Goal: Check status: Check status

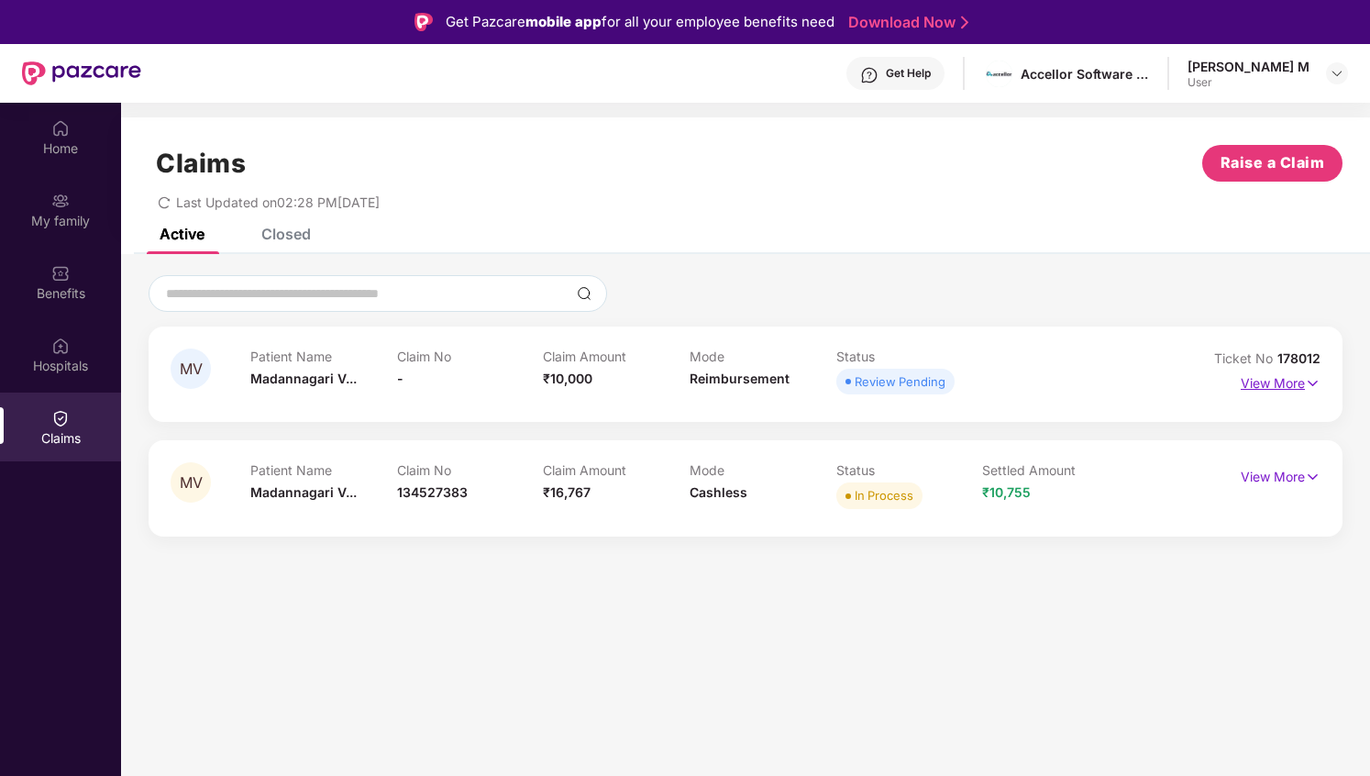
click at [1279, 381] on p "View More" at bounding box center [1280, 381] width 80 height 25
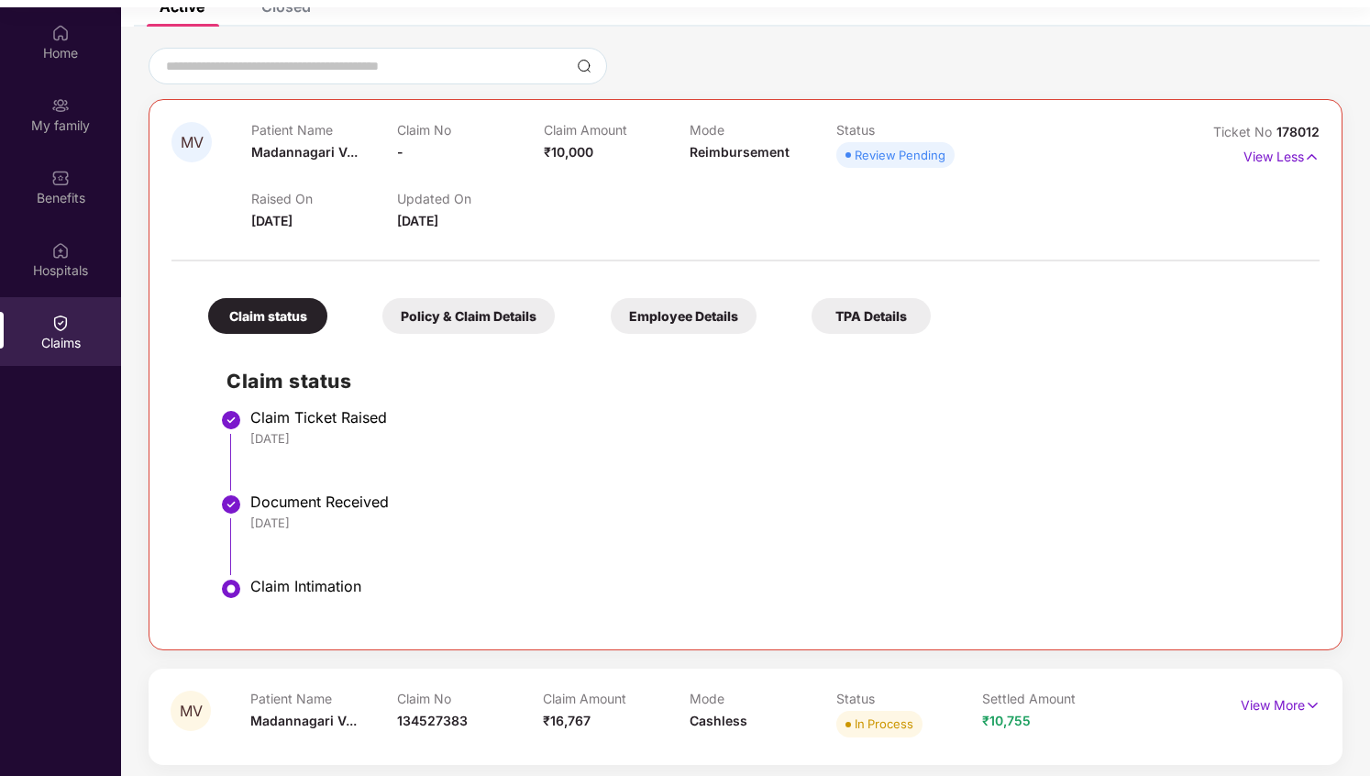
scroll to position [96, 0]
click at [468, 319] on div "Policy & Claim Details" at bounding box center [468, 315] width 172 height 36
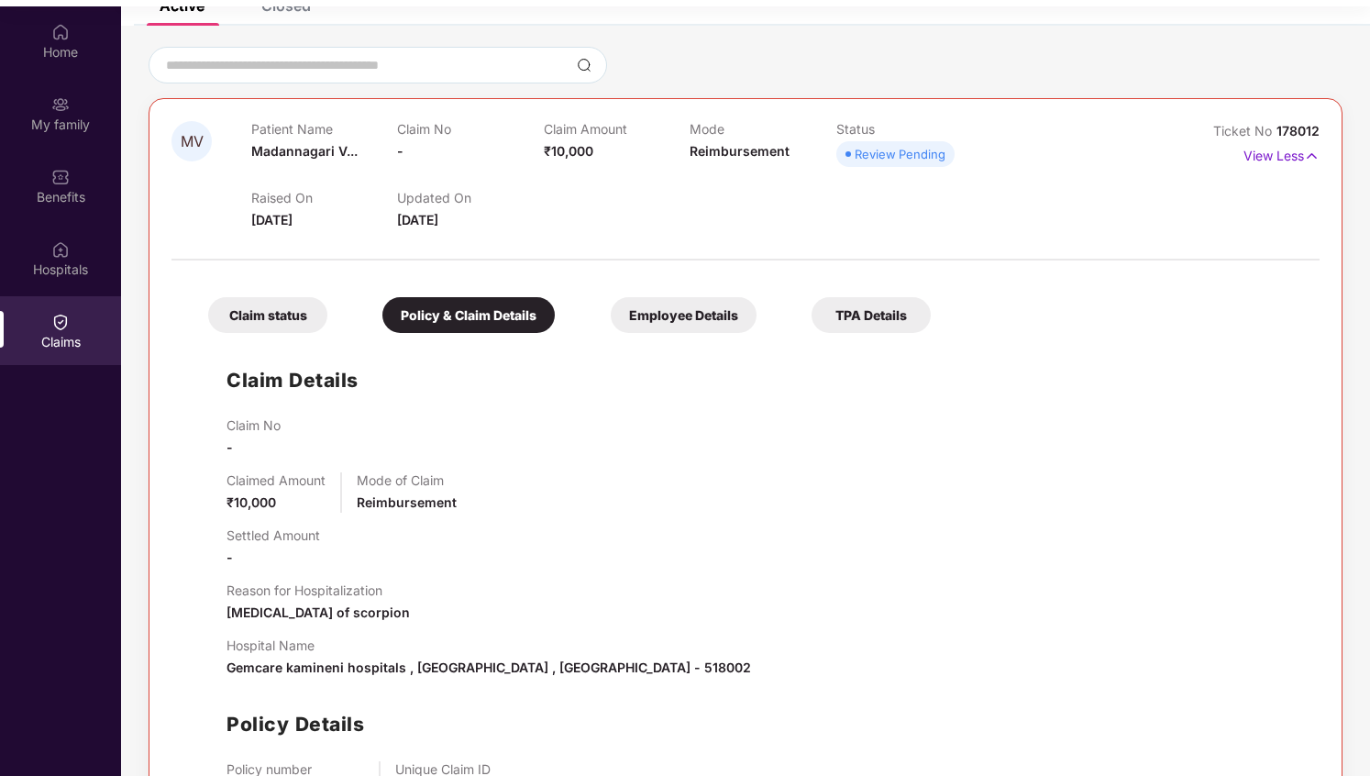
click at [297, 323] on div "Claim status" at bounding box center [267, 315] width 119 height 36
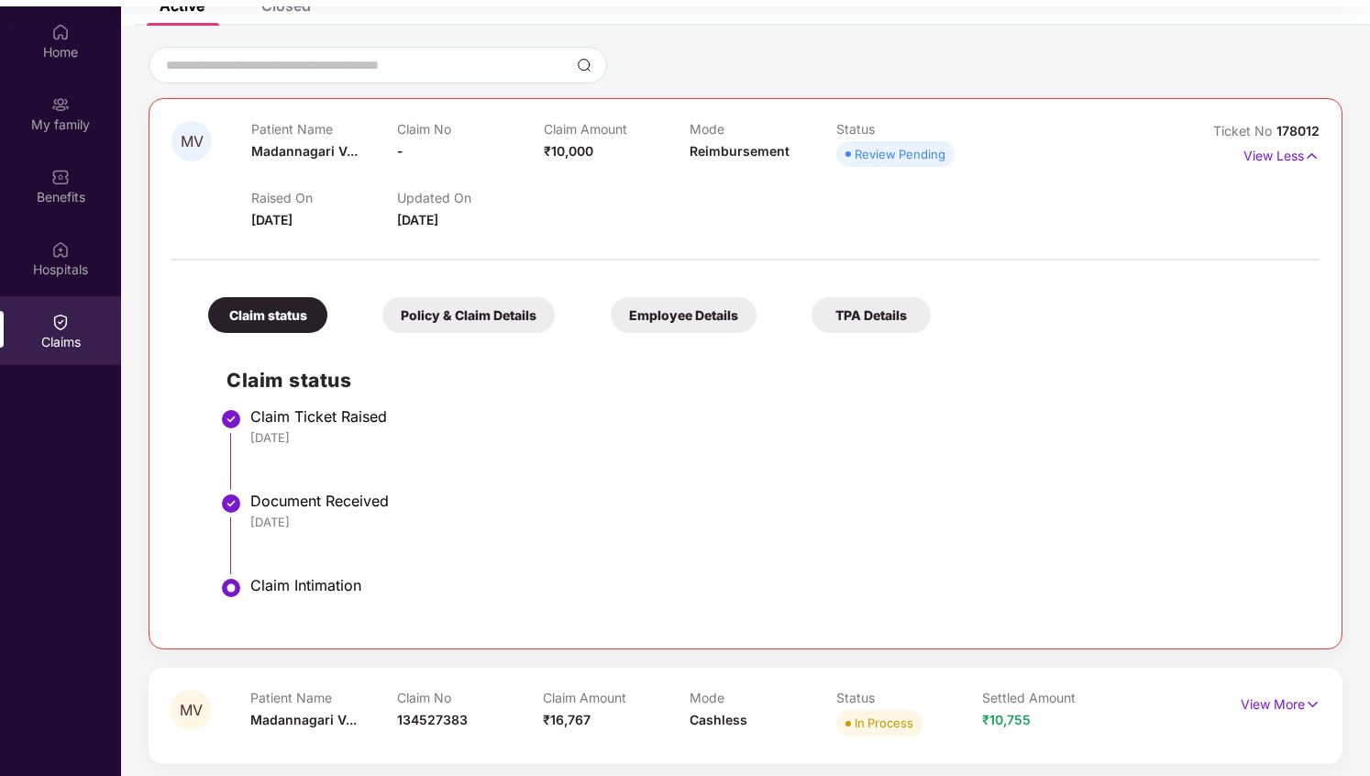
scroll to position [103, 0]
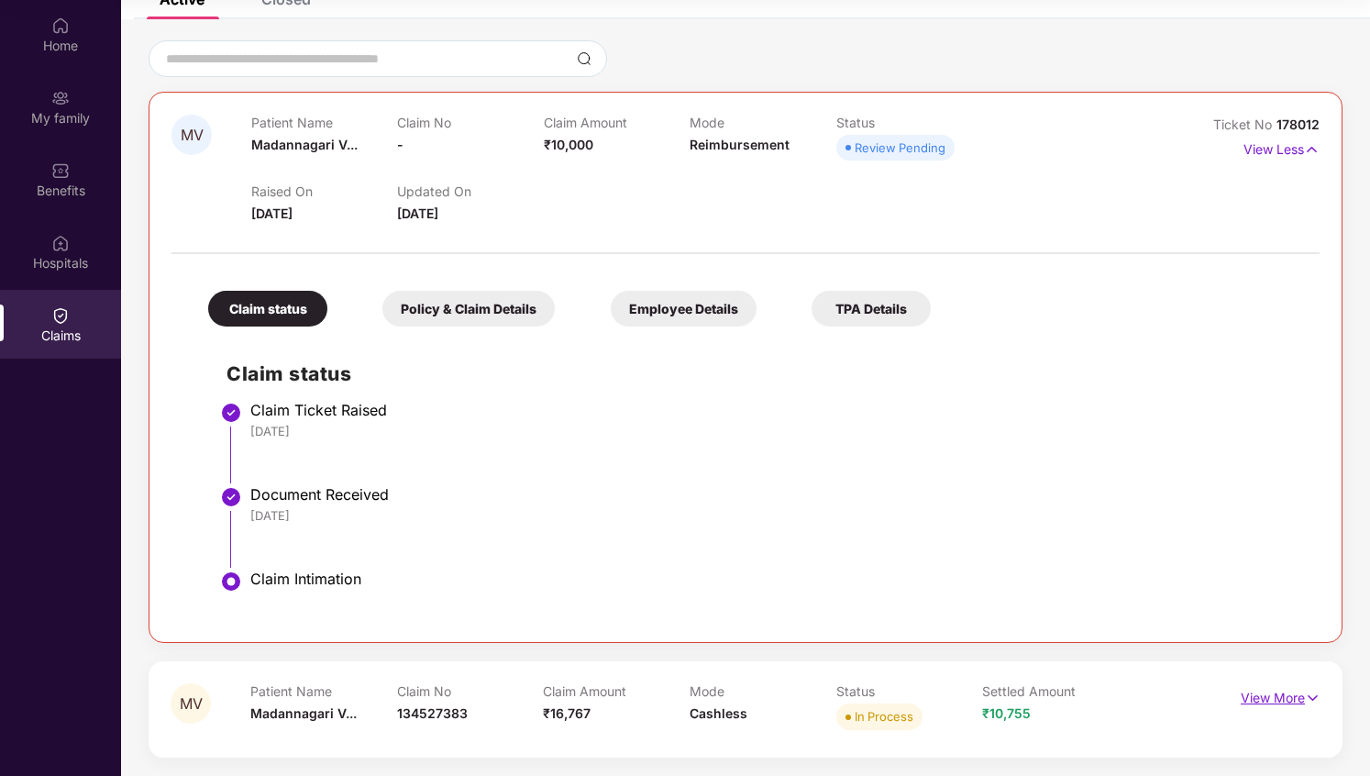
click at [1302, 707] on p "View More" at bounding box center [1280, 695] width 80 height 25
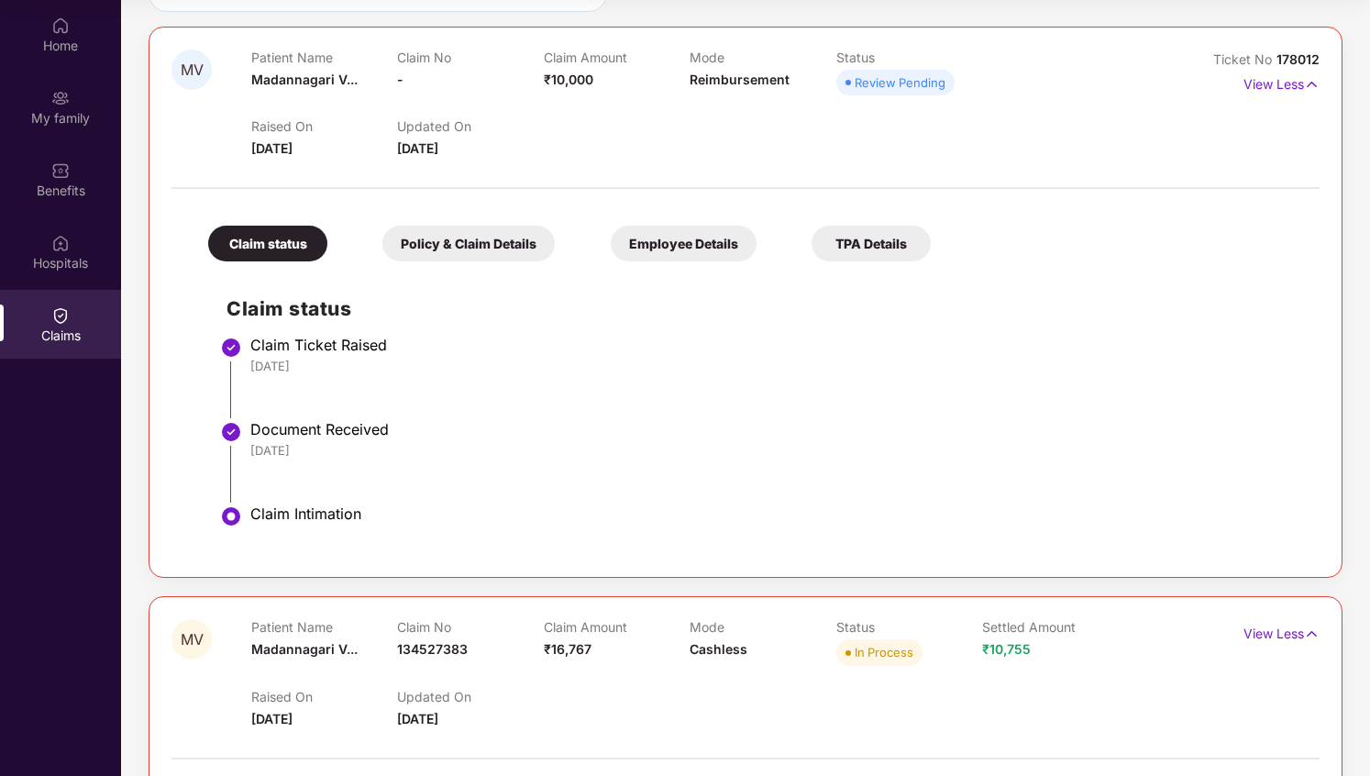
scroll to position [0, 0]
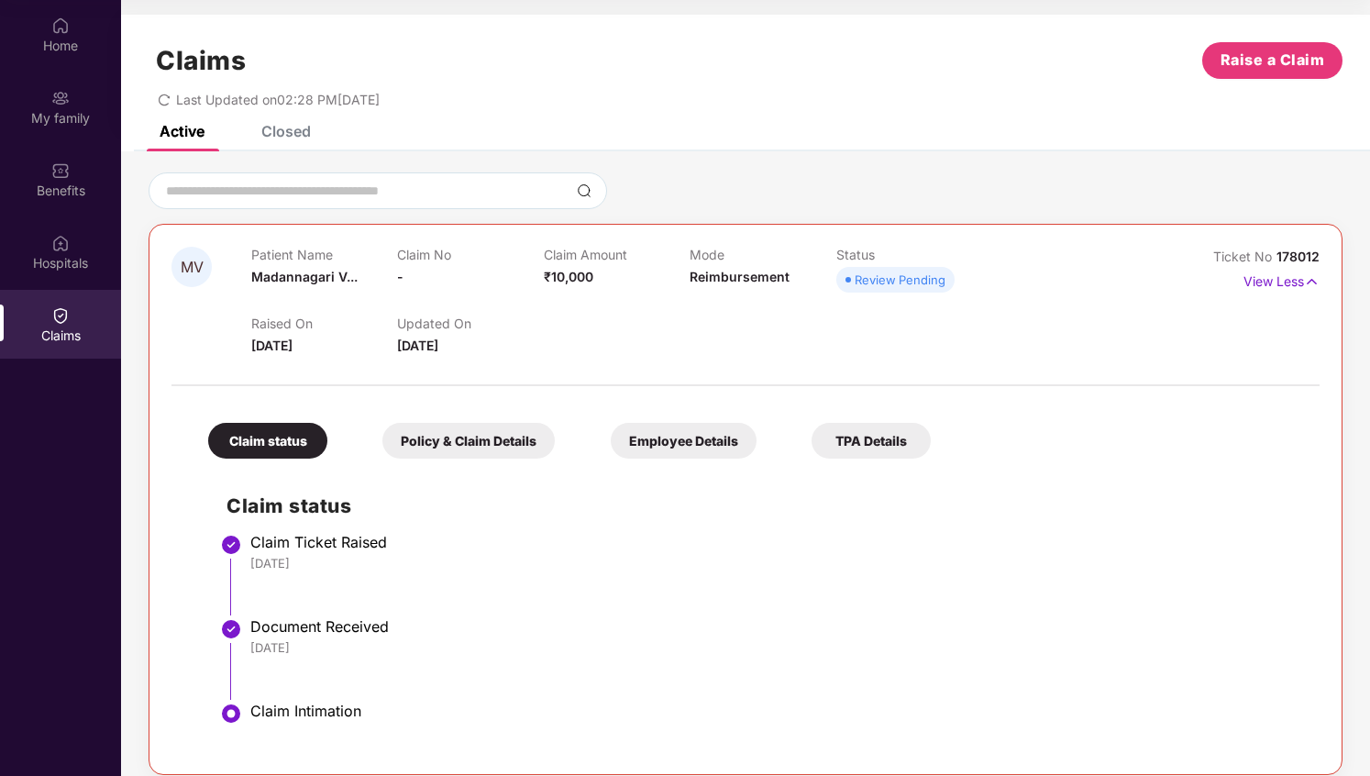
click at [464, 447] on div "Policy & Claim Details" at bounding box center [468, 441] width 172 height 36
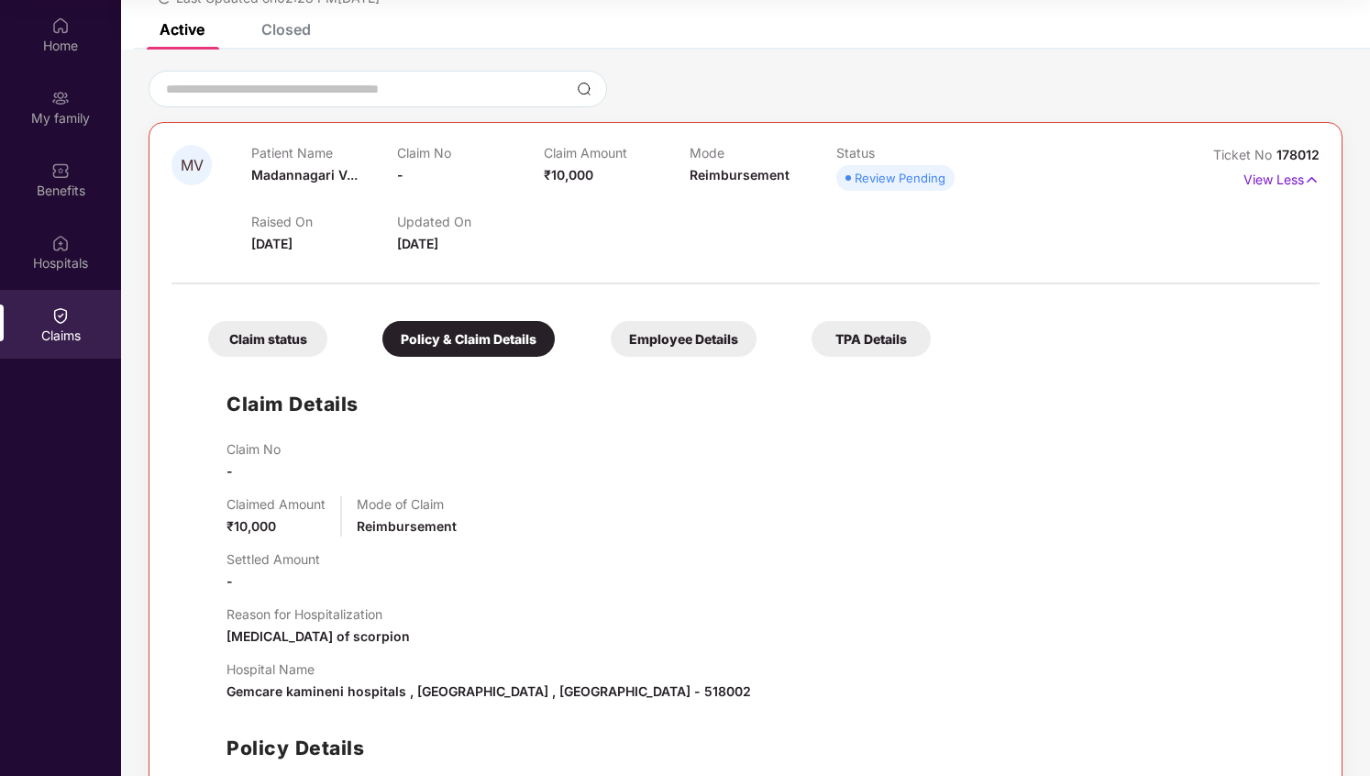
scroll to position [96, 0]
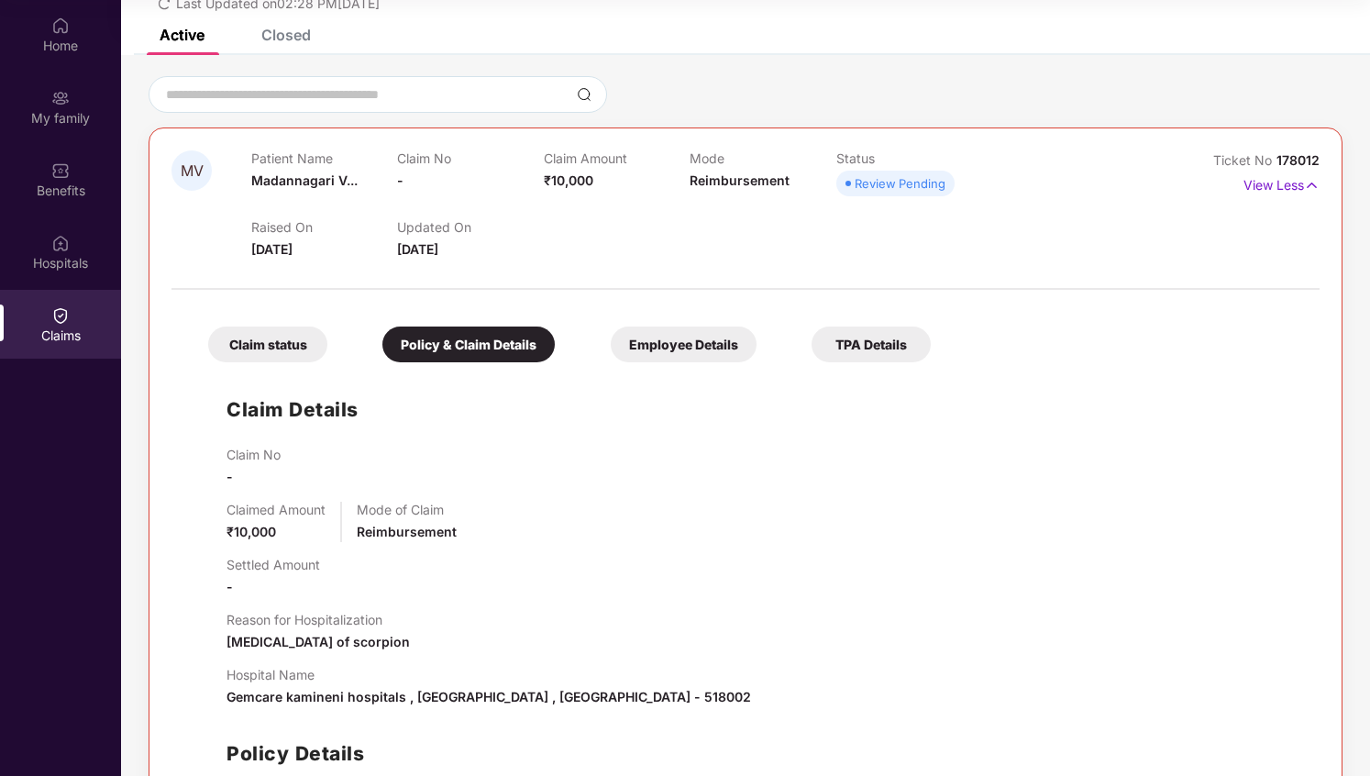
click at [671, 344] on div "Employee Details" at bounding box center [684, 344] width 146 height 36
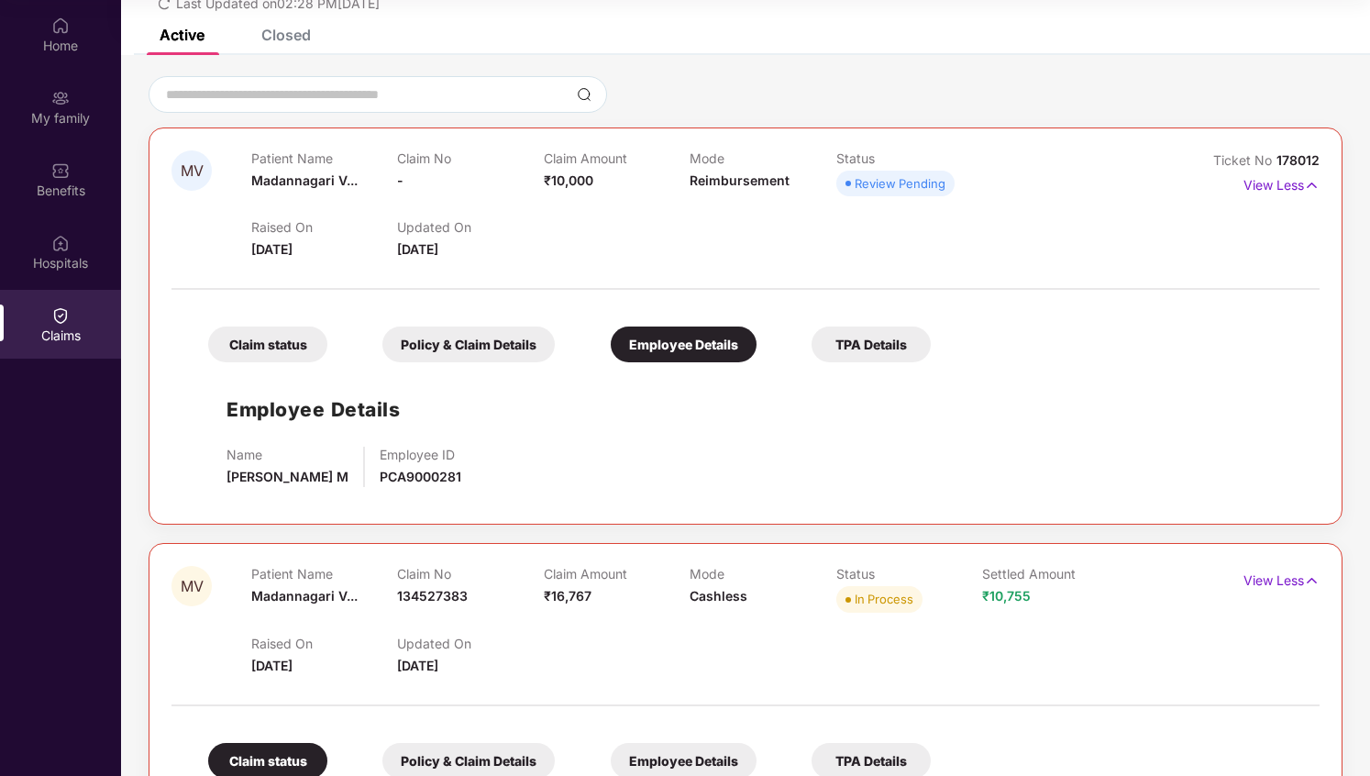
click at [860, 330] on div "TPA Details" at bounding box center [870, 344] width 119 height 36
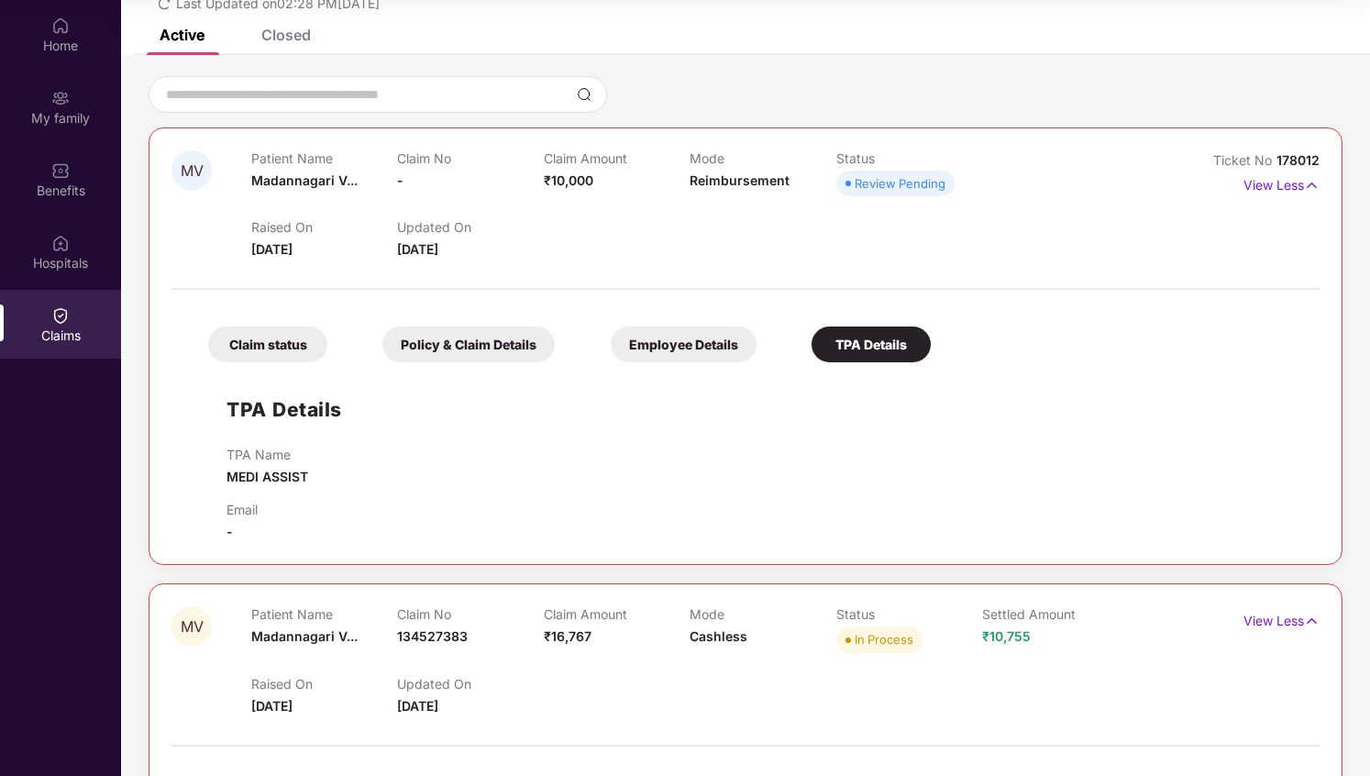
click at [736, 338] on div "Employee Details" at bounding box center [684, 344] width 146 height 36
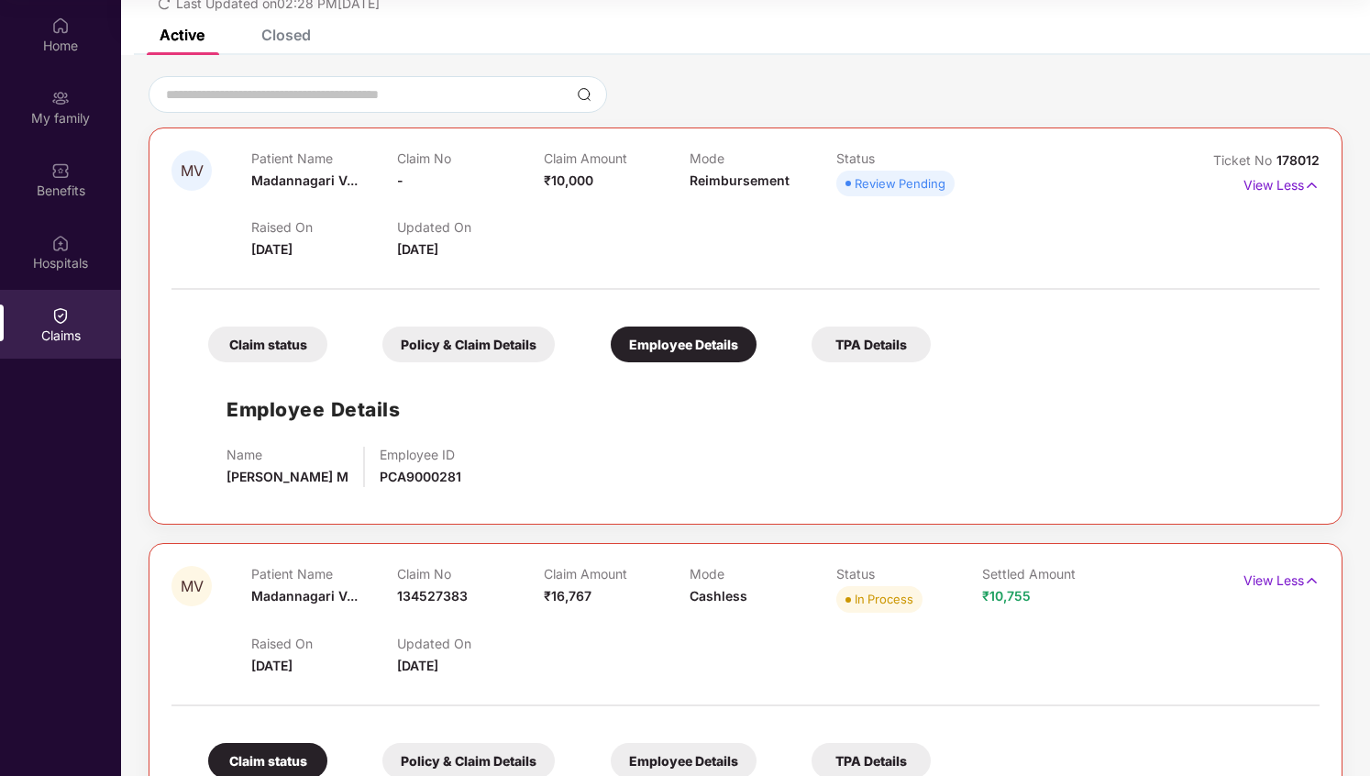
click at [518, 334] on div "Policy & Claim Details" at bounding box center [468, 344] width 172 height 36
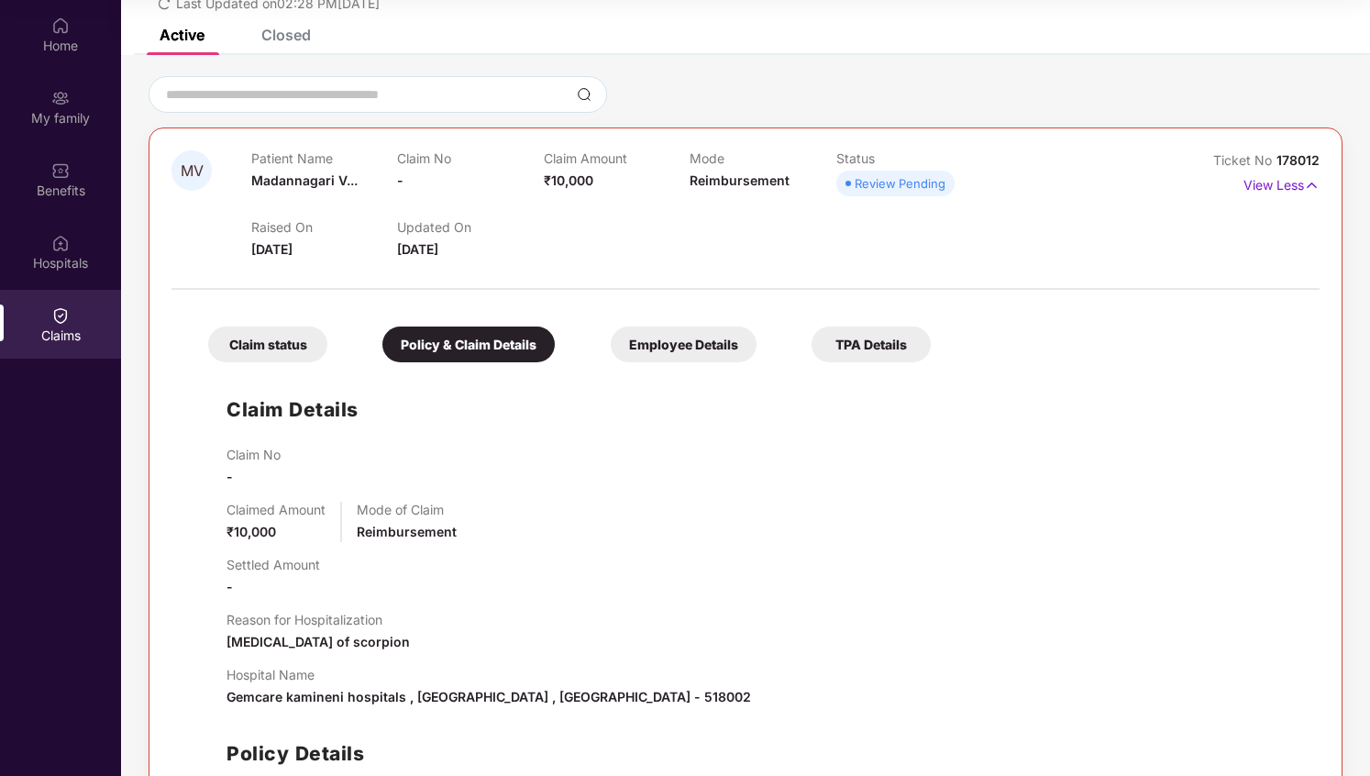
click at [303, 338] on div "Claim status" at bounding box center [267, 344] width 119 height 36
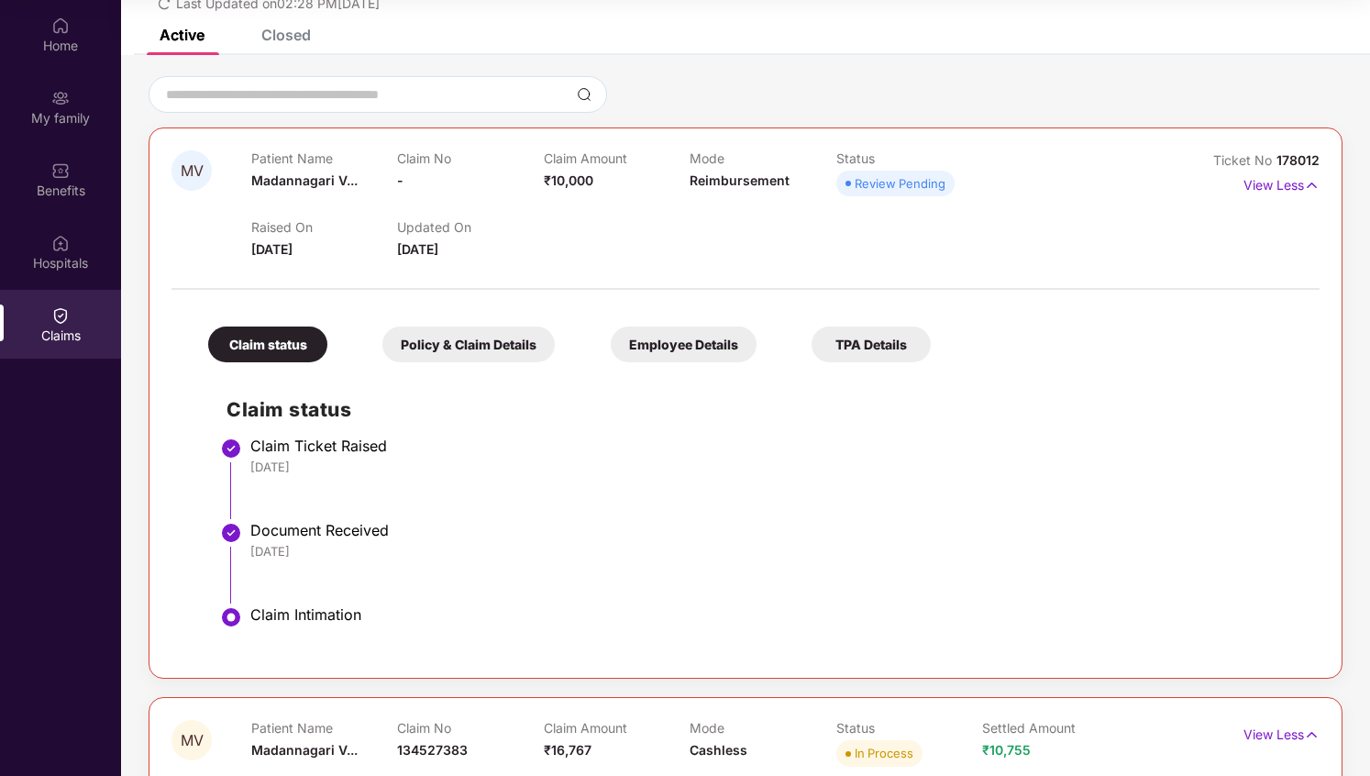
click at [292, 31] on div "Closed" at bounding box center [286, 35] width 50 height 18
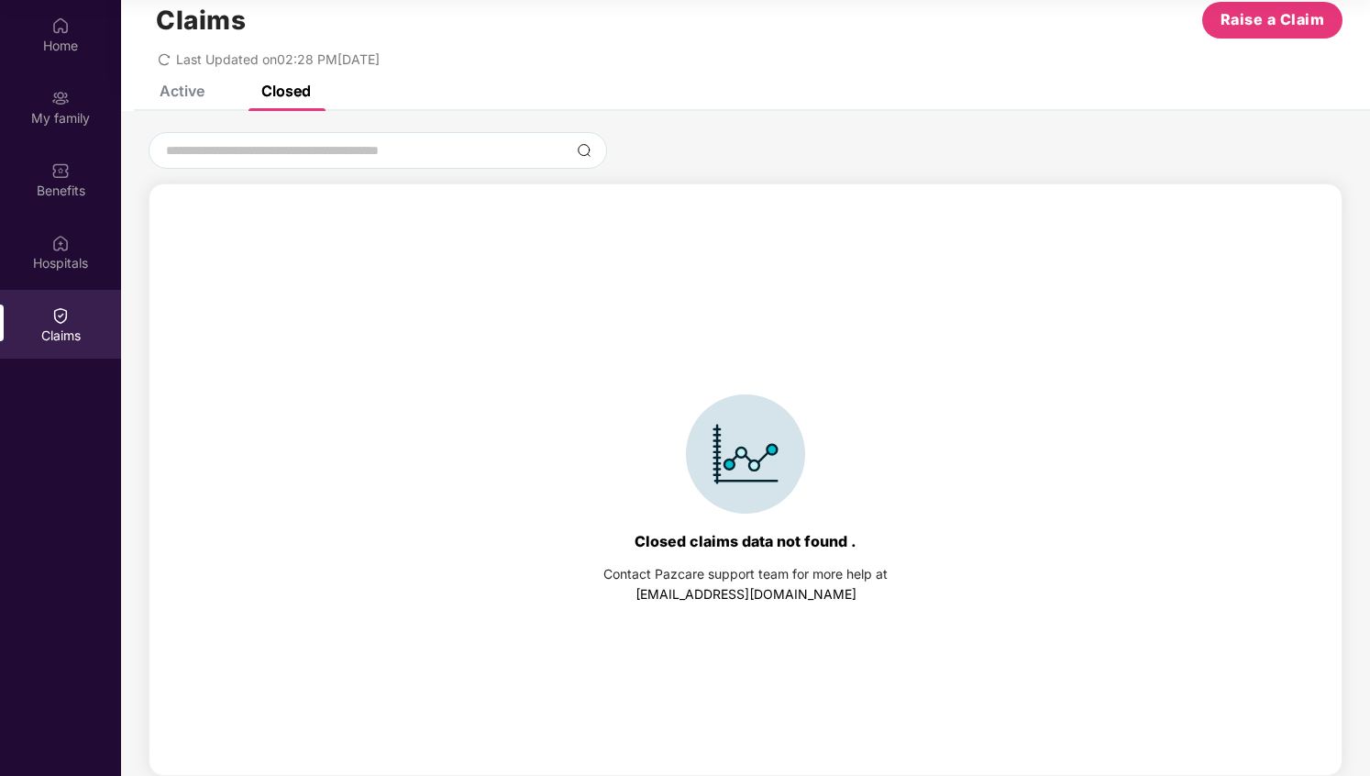
scroll to position [0, 0]
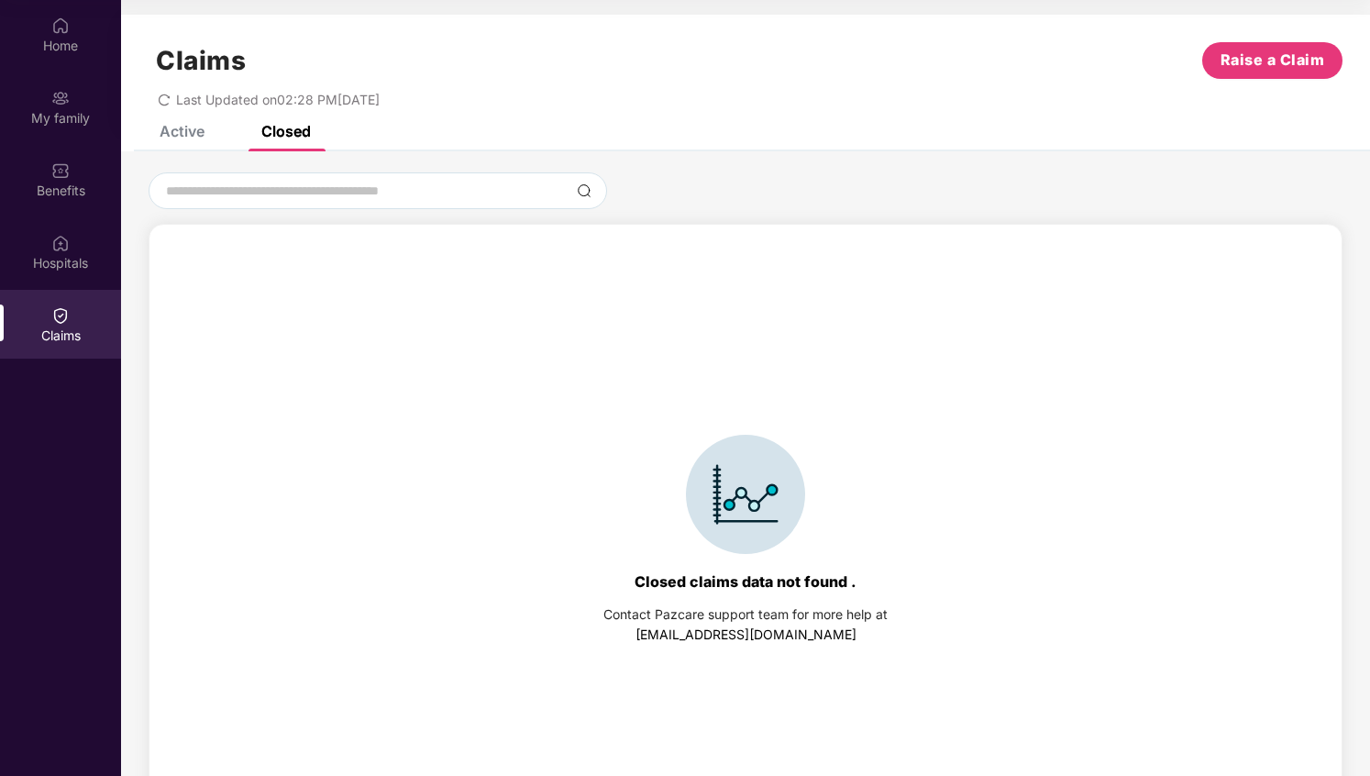
click at [183, 125] on div "Active" at bounding box center [182, 131] width 45 height 18
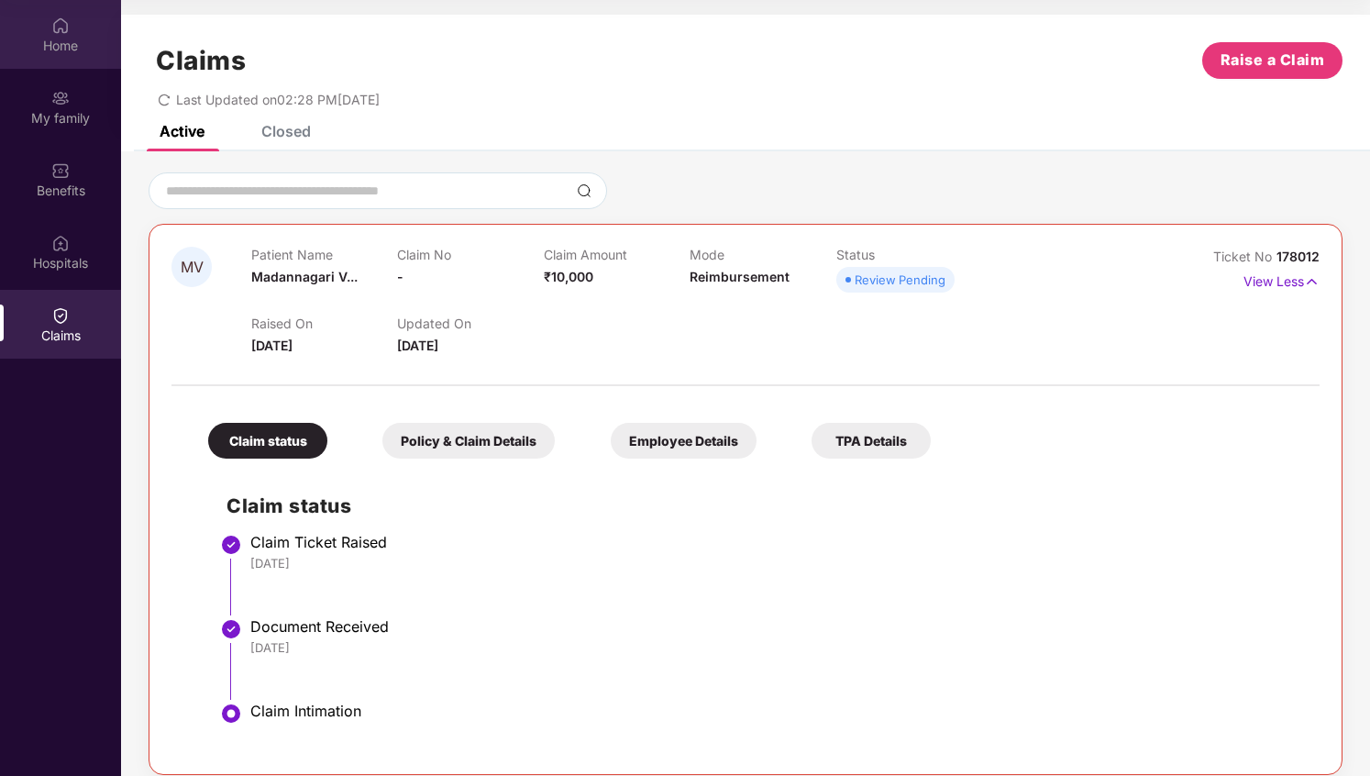
click at [52, 50] on div "Home" at bounding box center [60, 46] width 121 height 18
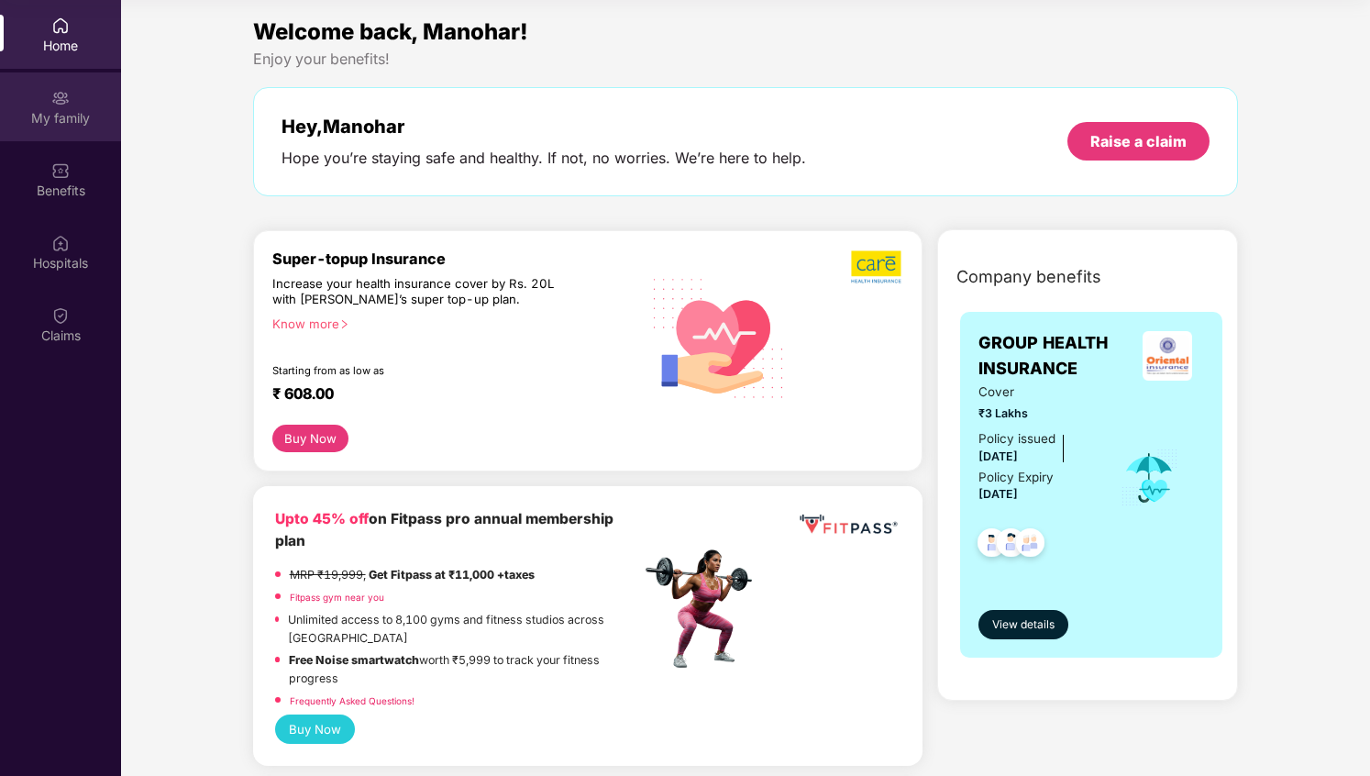
click at [81, 136] on div "My family" at bounding box center [60, 106] width 121 height 69
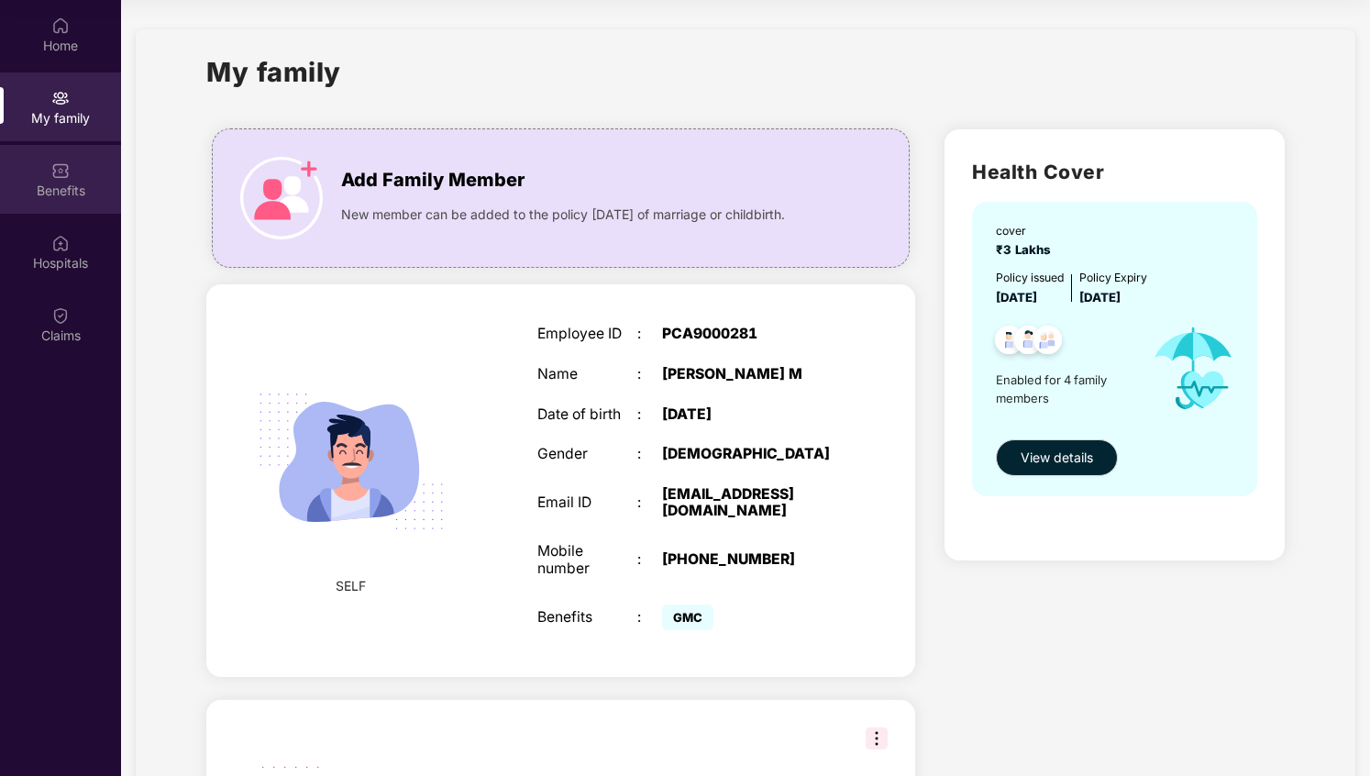
click at [71, 196] on div "Benefits" at bounding box center [60, 191] width 121 height 18
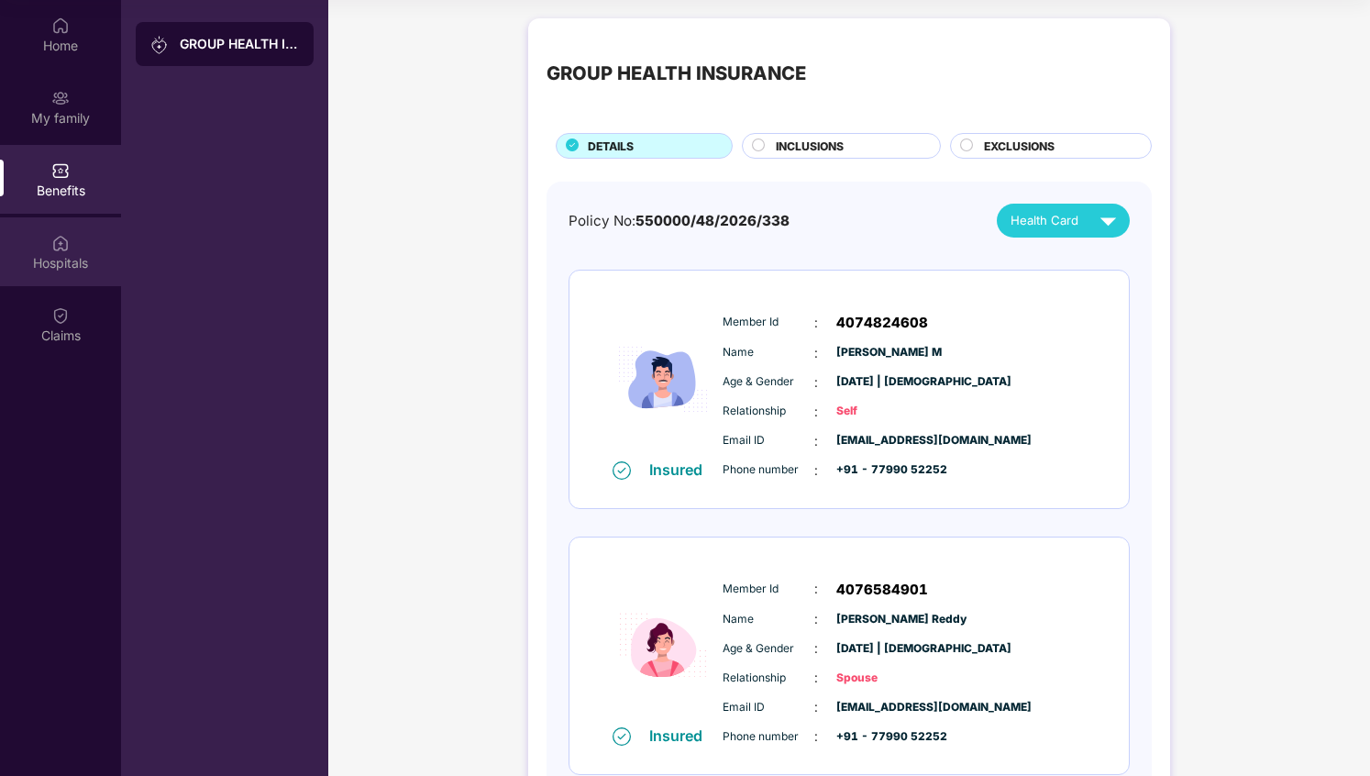
click at [68, 254] on div "Hospitals" at bounding box center [60, 263] width 121 height 18
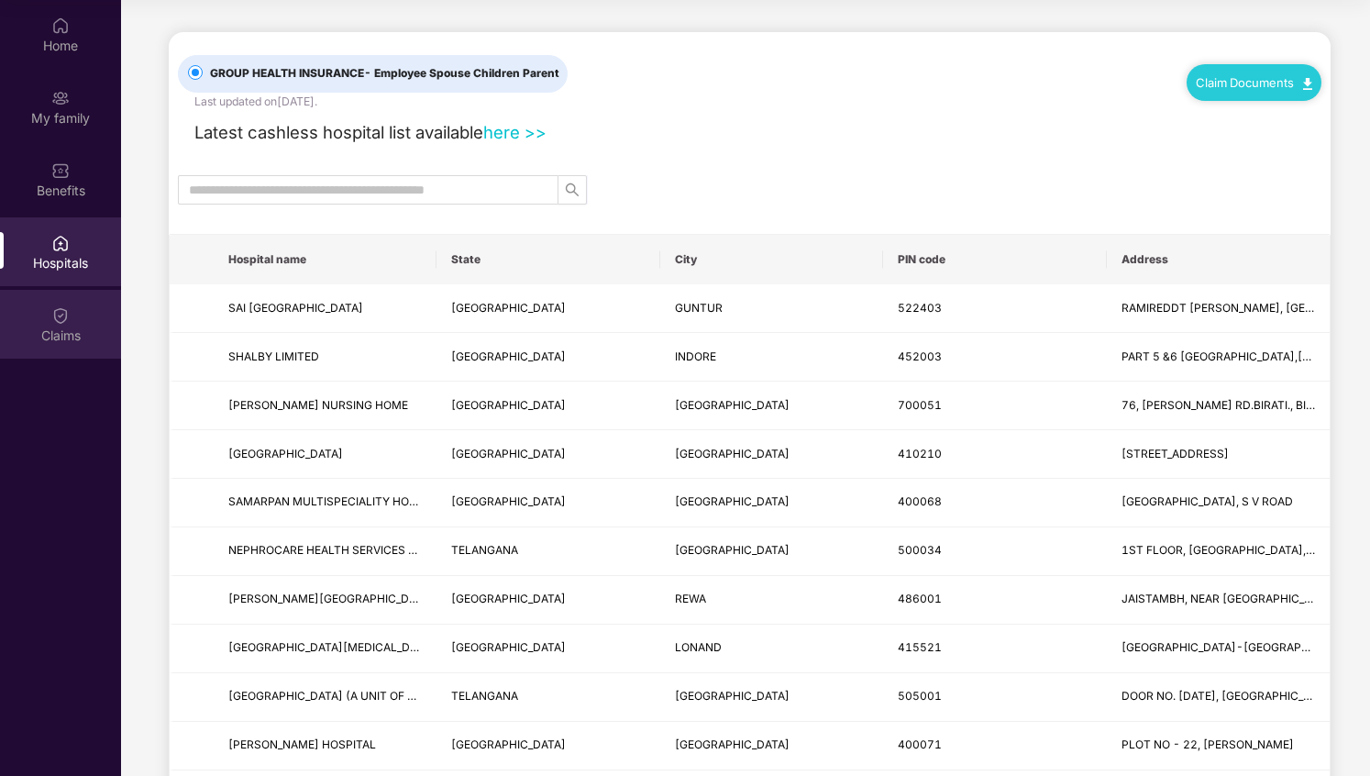
click at [68, 293] on div "Claims" at bounding box center [60, 324] width 121 height 69
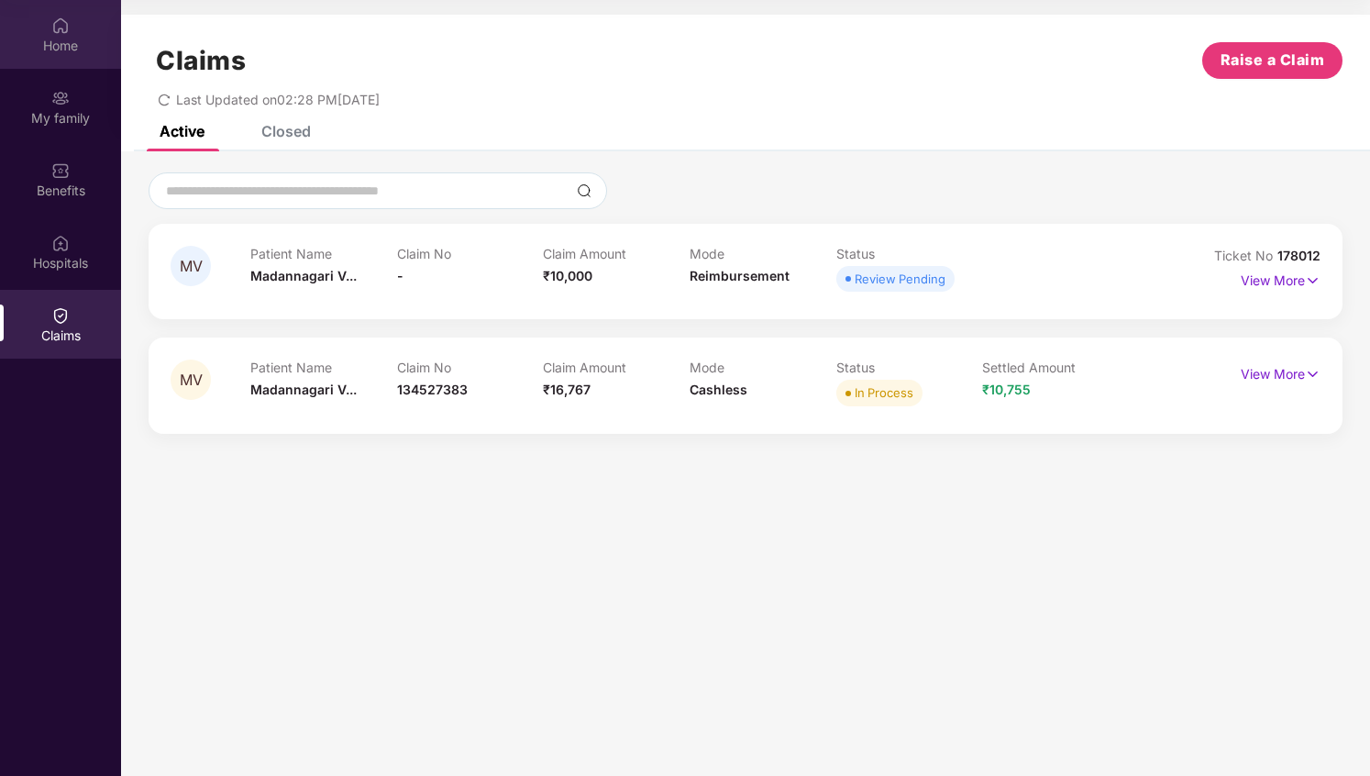
click at [60, 48] on div "Home" at bounding box center [60, 46] width 121 height 18
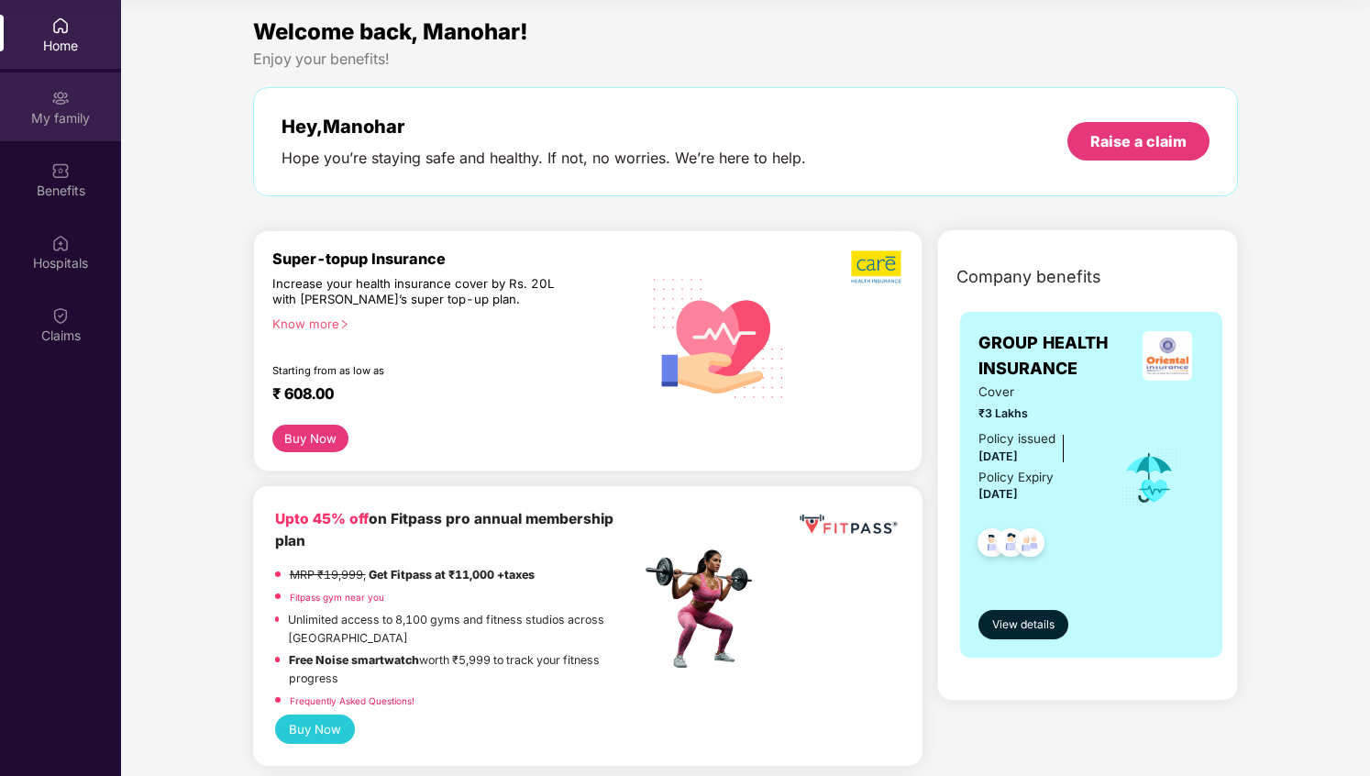
click at [73, 129] on div "My family" at bounding box center [60, 106] width 121 height 69
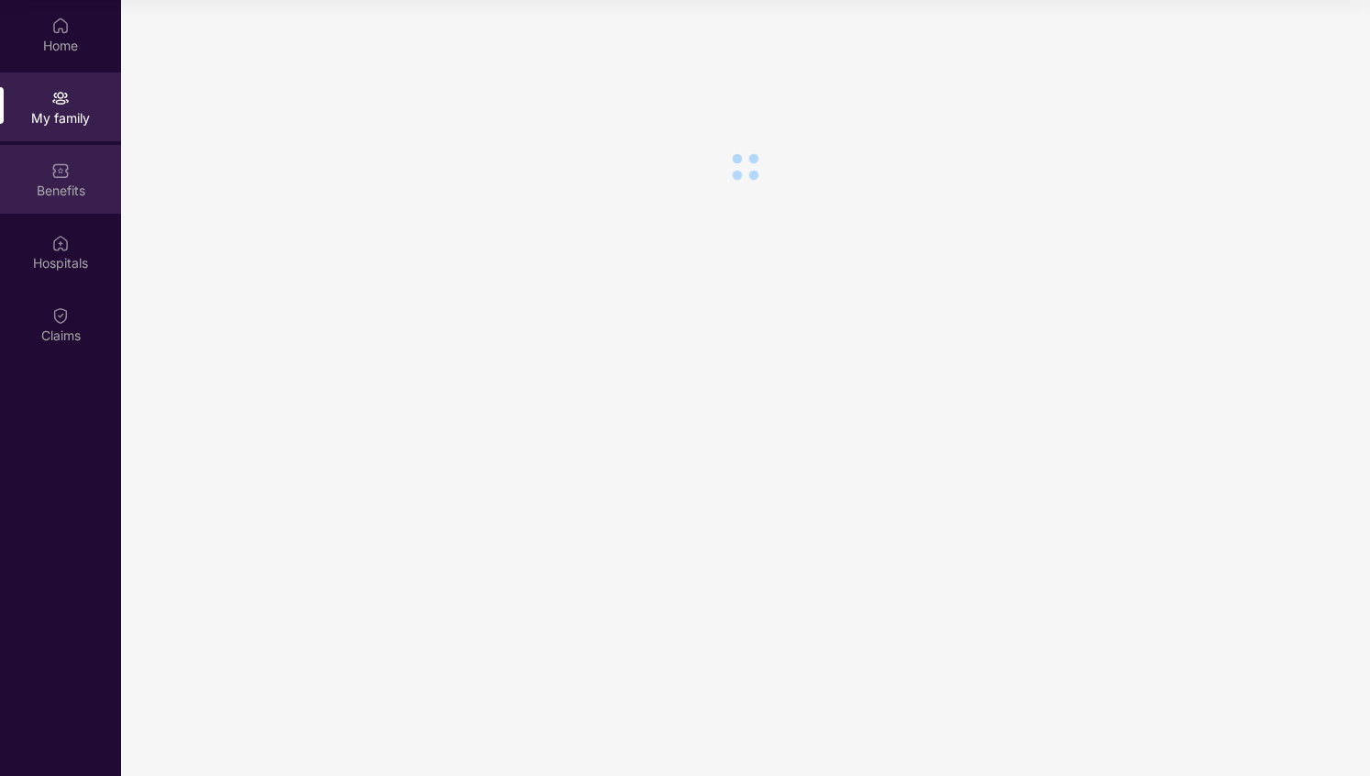
click at [73, 189] on div "Benefits" at bounding box center [60, 191] width 121 height 18
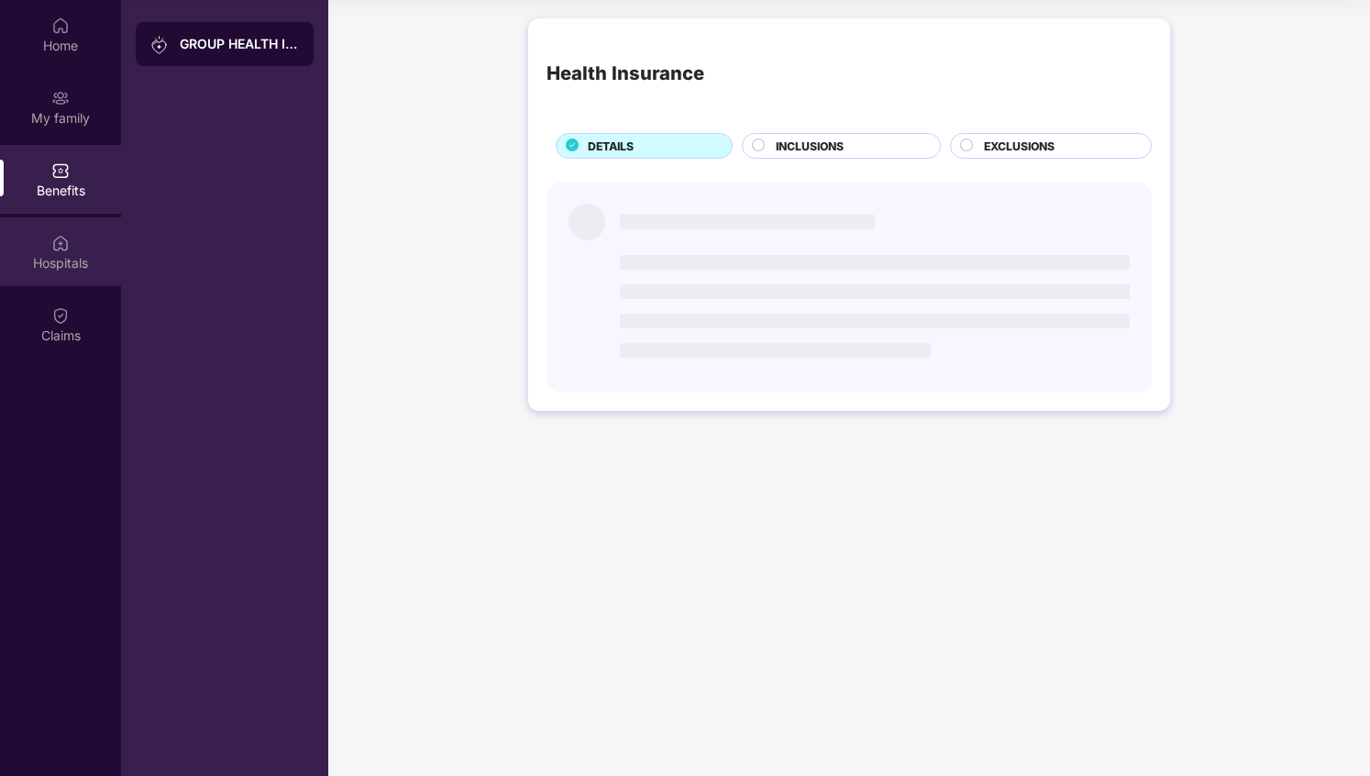
click at [65, 227] on div "Hospitals" at bounding box center [60, 251] width 121 height 69
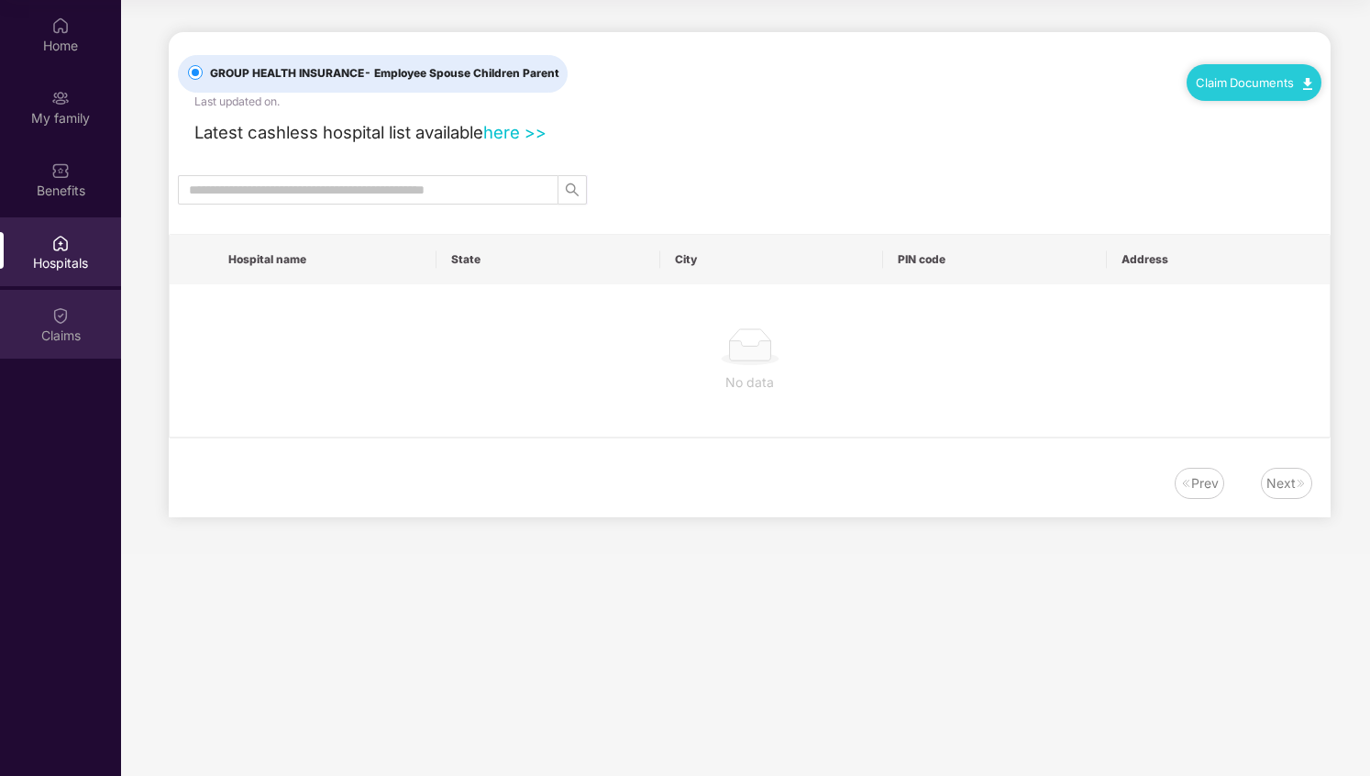
click at [68, 308] on img at bounding box center [60, 315] width 18 height 18
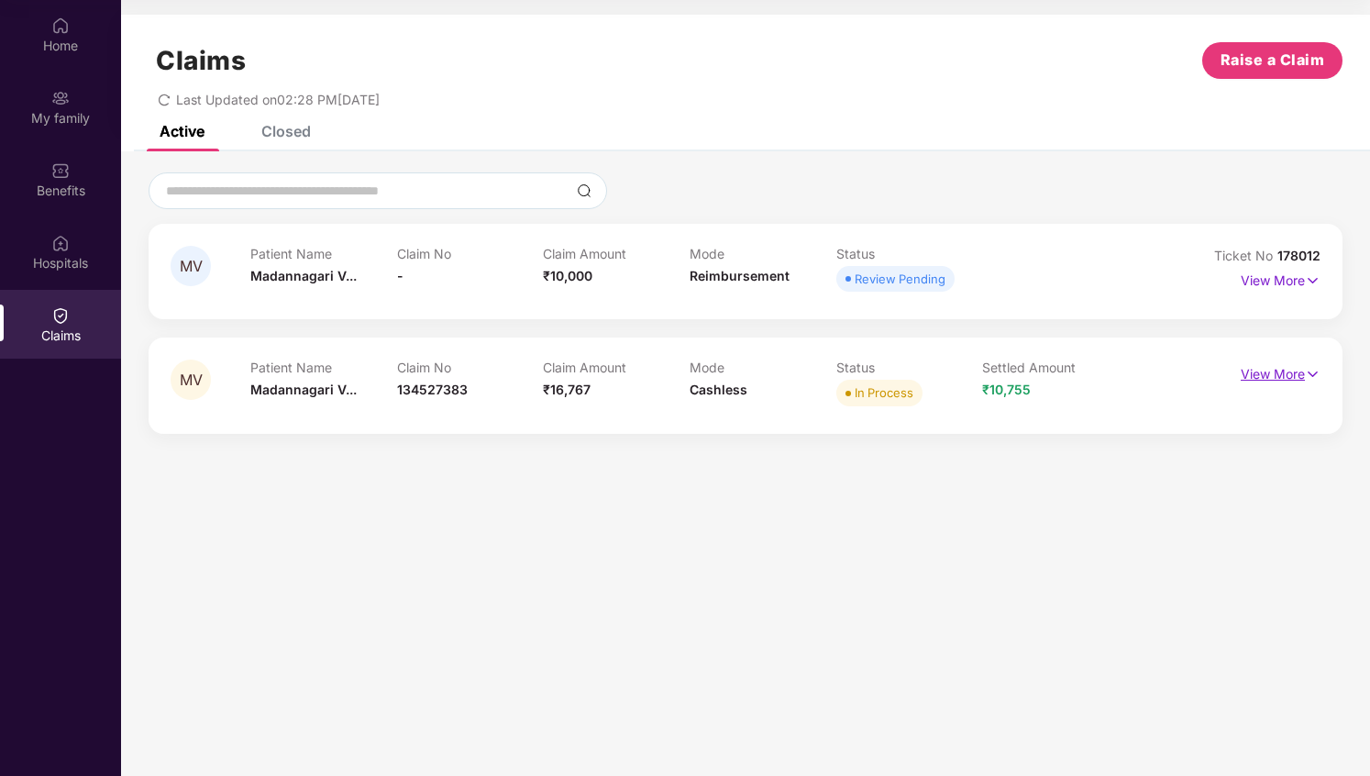
click at [1282, 371] on p "View More" at bounding box center [1280, 371] width 80 height 25
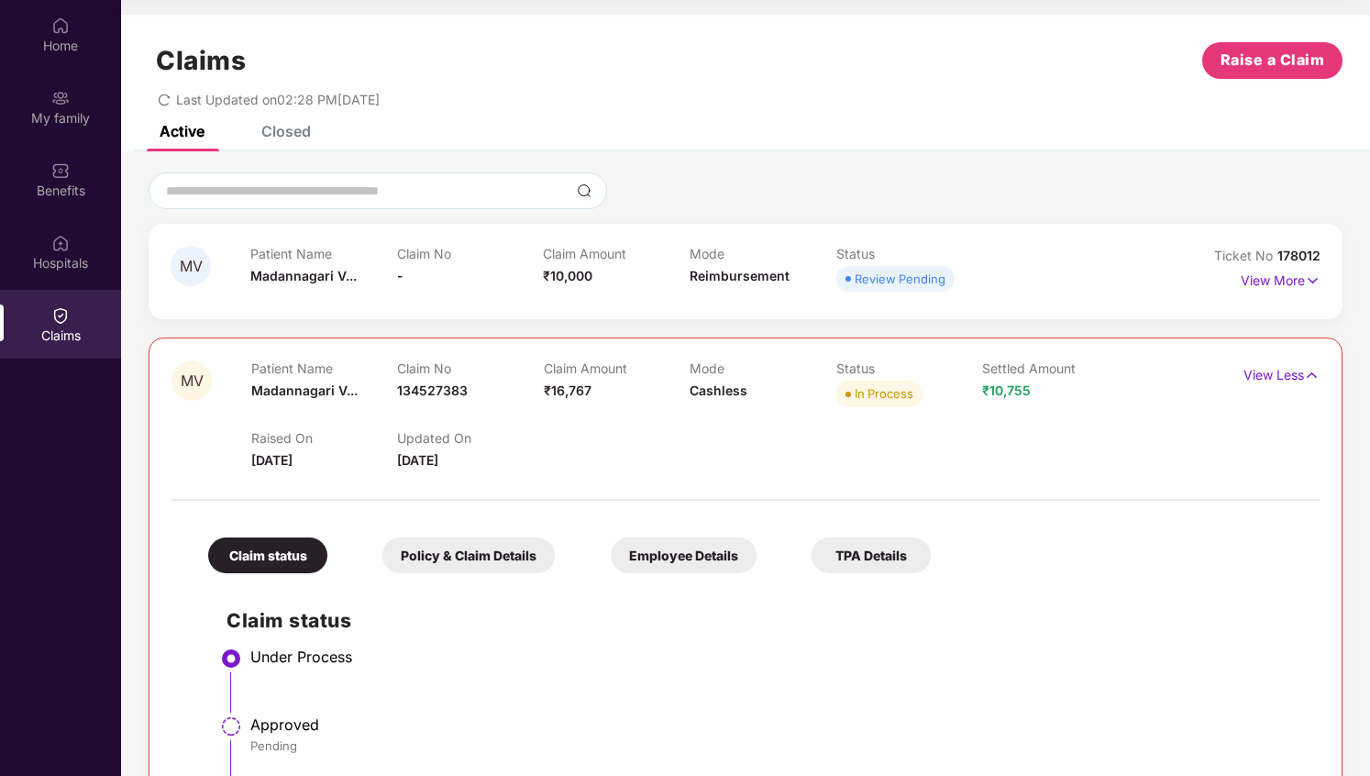
scroll to position [116, 0]
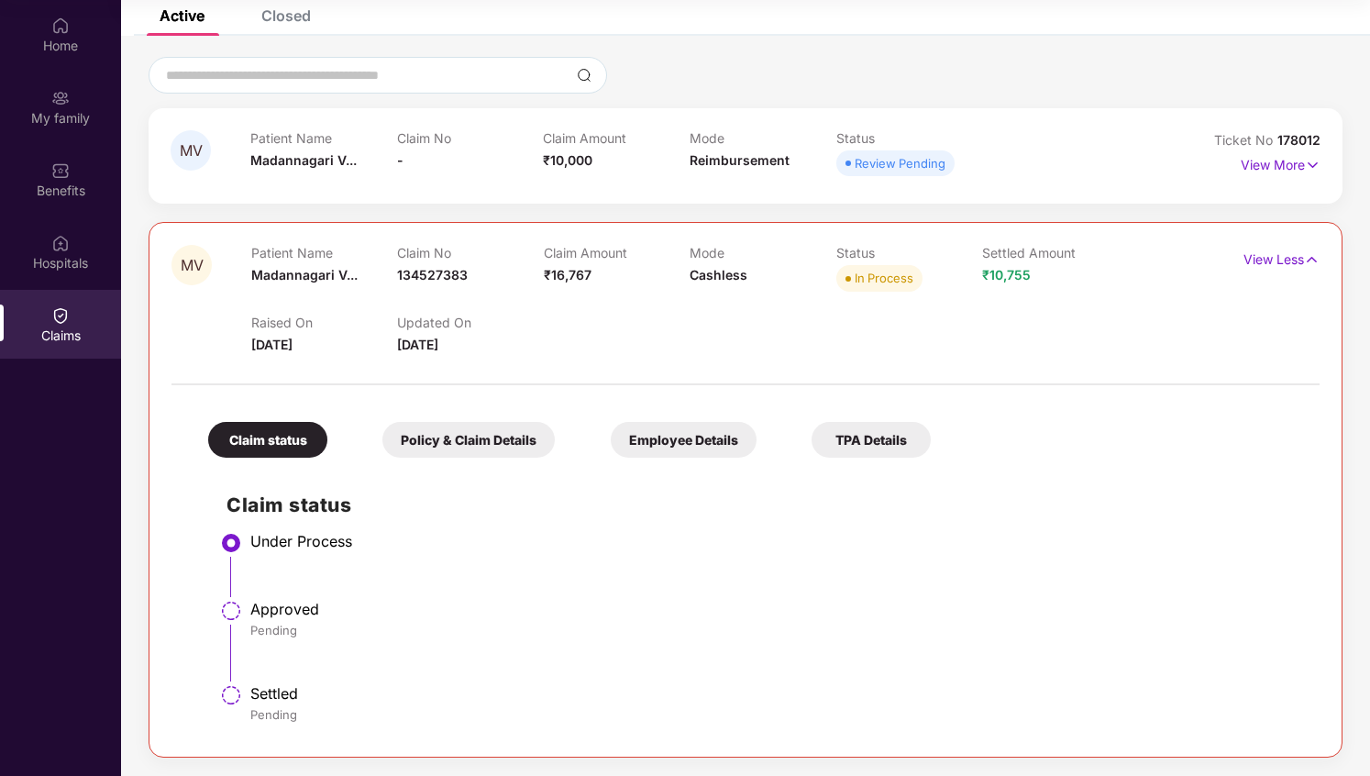
click at [434, 435] on div "Policy & Claim Details" at bounding box center [468, 440] width 172 height 36
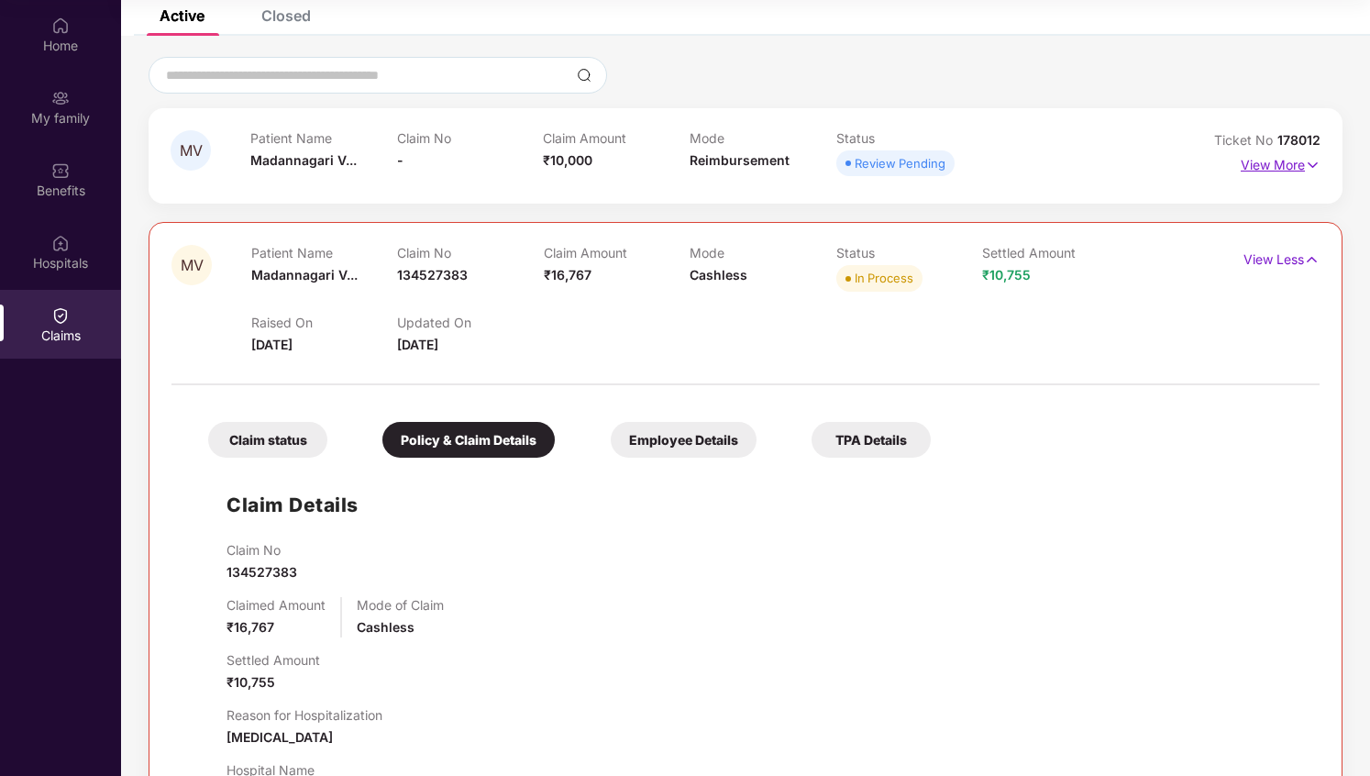
click at [1296, 165] on p "View More" at bounding box center [1280, 162] width 80 height 25
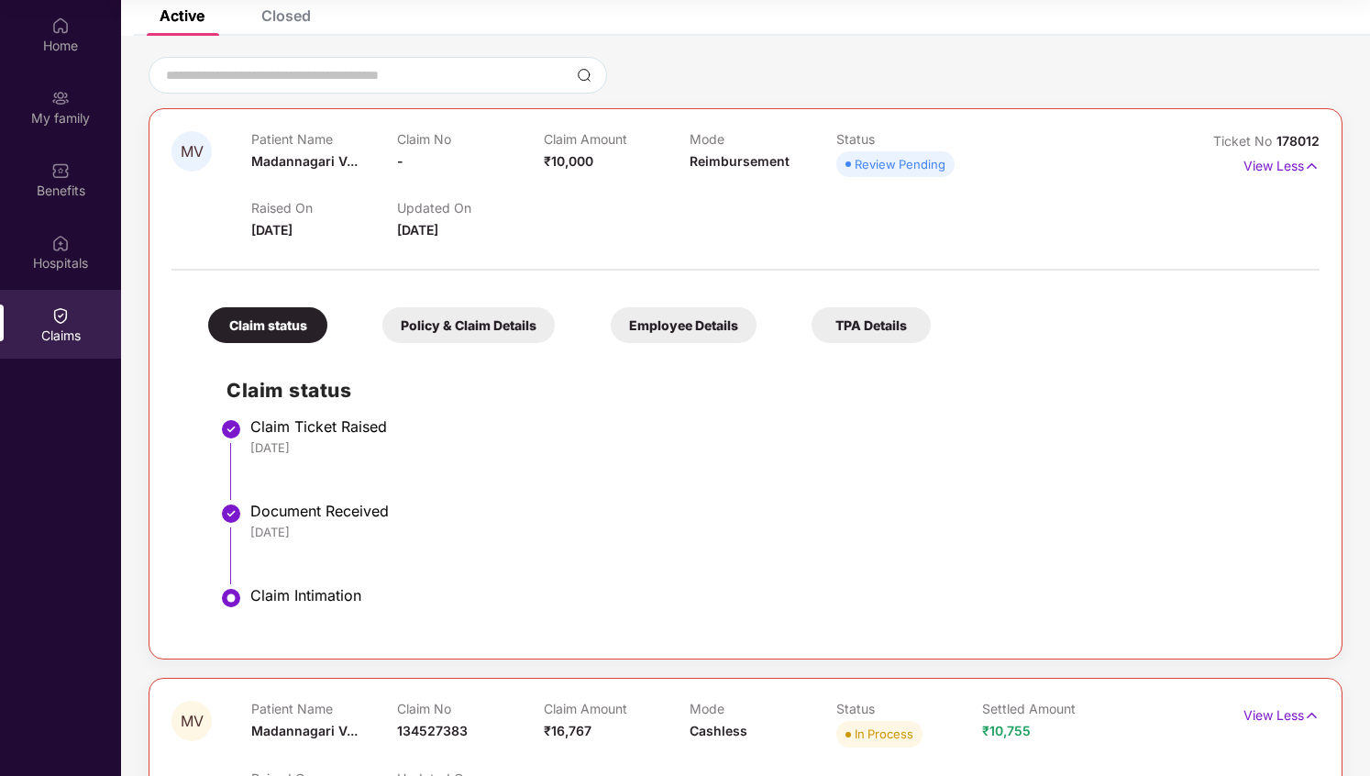
click at [498, 325] on div "Policy & Claim Details" at bounding box center [468, 325] width 172 height 36
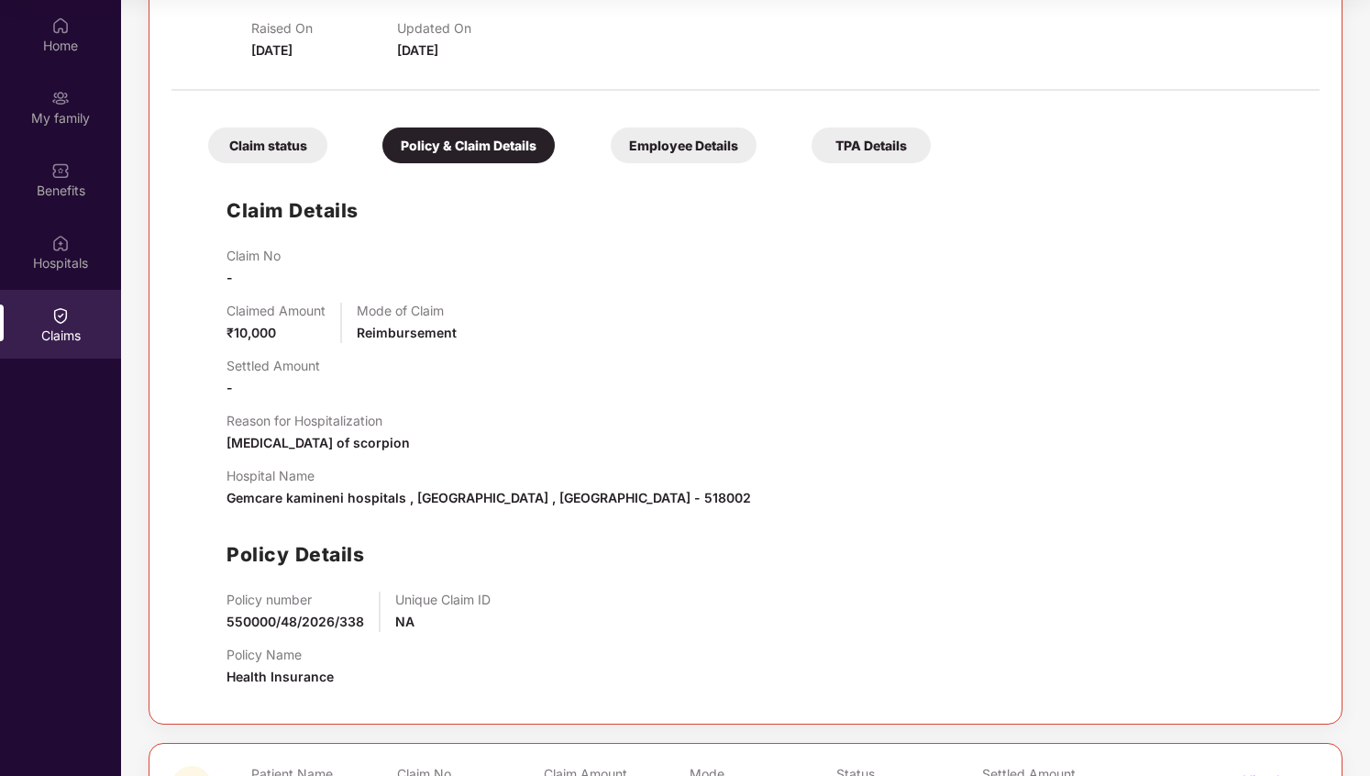
scroll to position [0, 0]
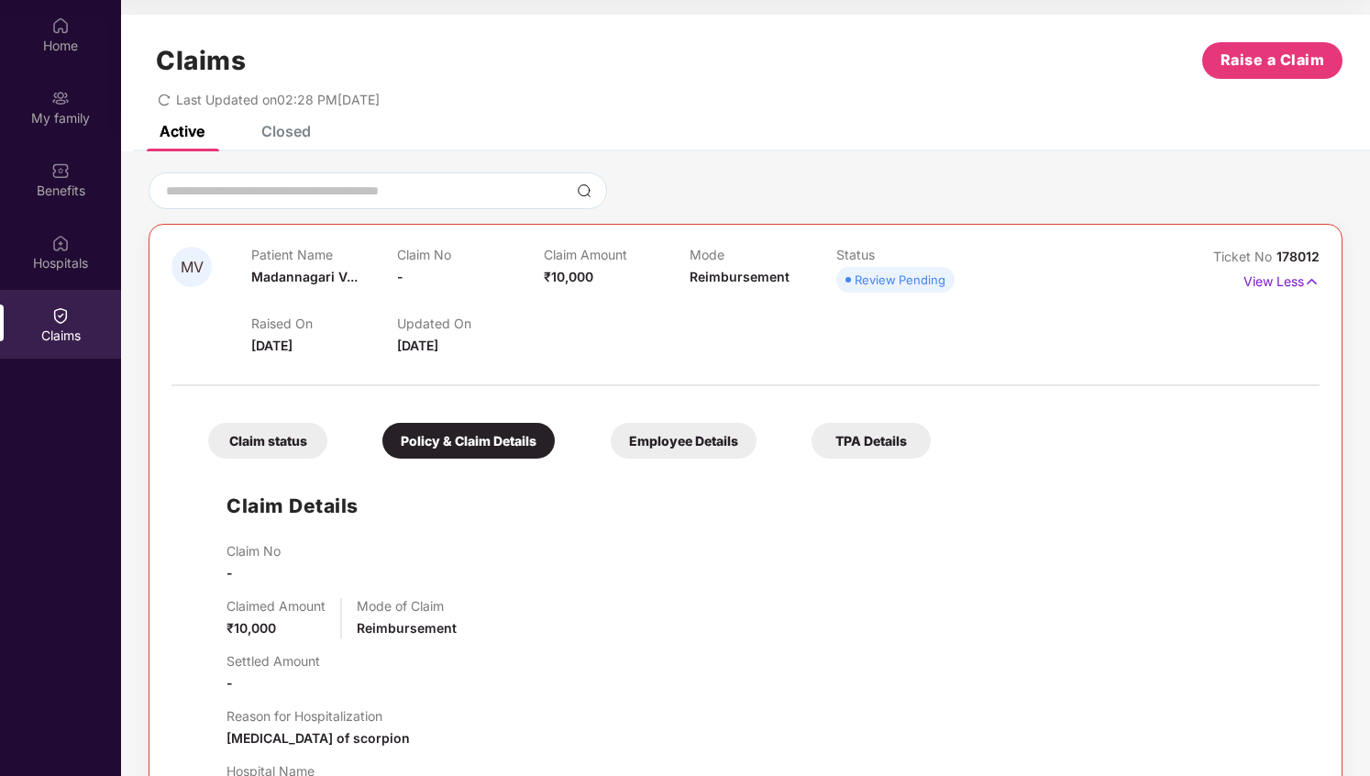
click at [293, 137] on div "Closed" at bounding box center [286, 131] width 50 height 18
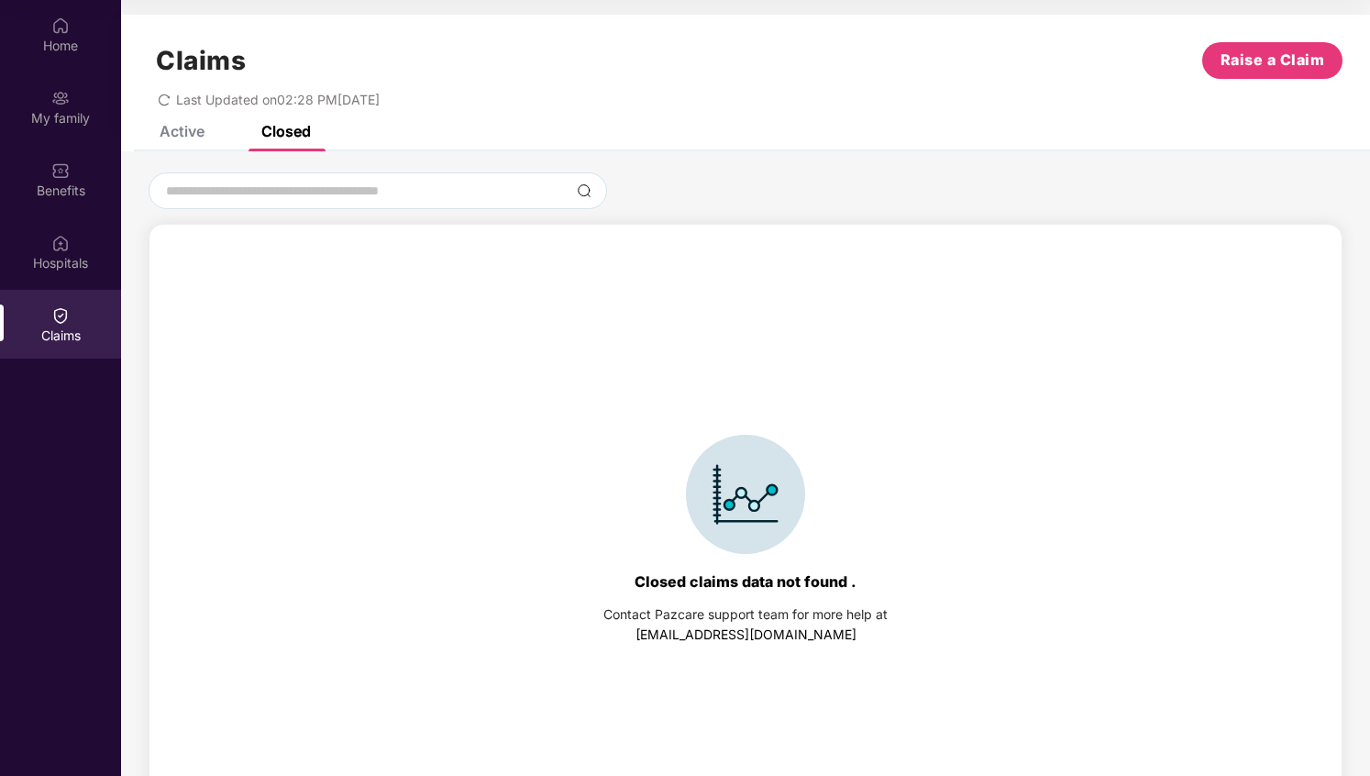
click at [186, 124] on div "Claims Raise a Claim Last Updated on 02:28 PM[DATE]" at bounding box center [745, 70] width 1249 height 111
click at [187, 127] on div "Active" at bounding box center [182, 131] width 45 height 18
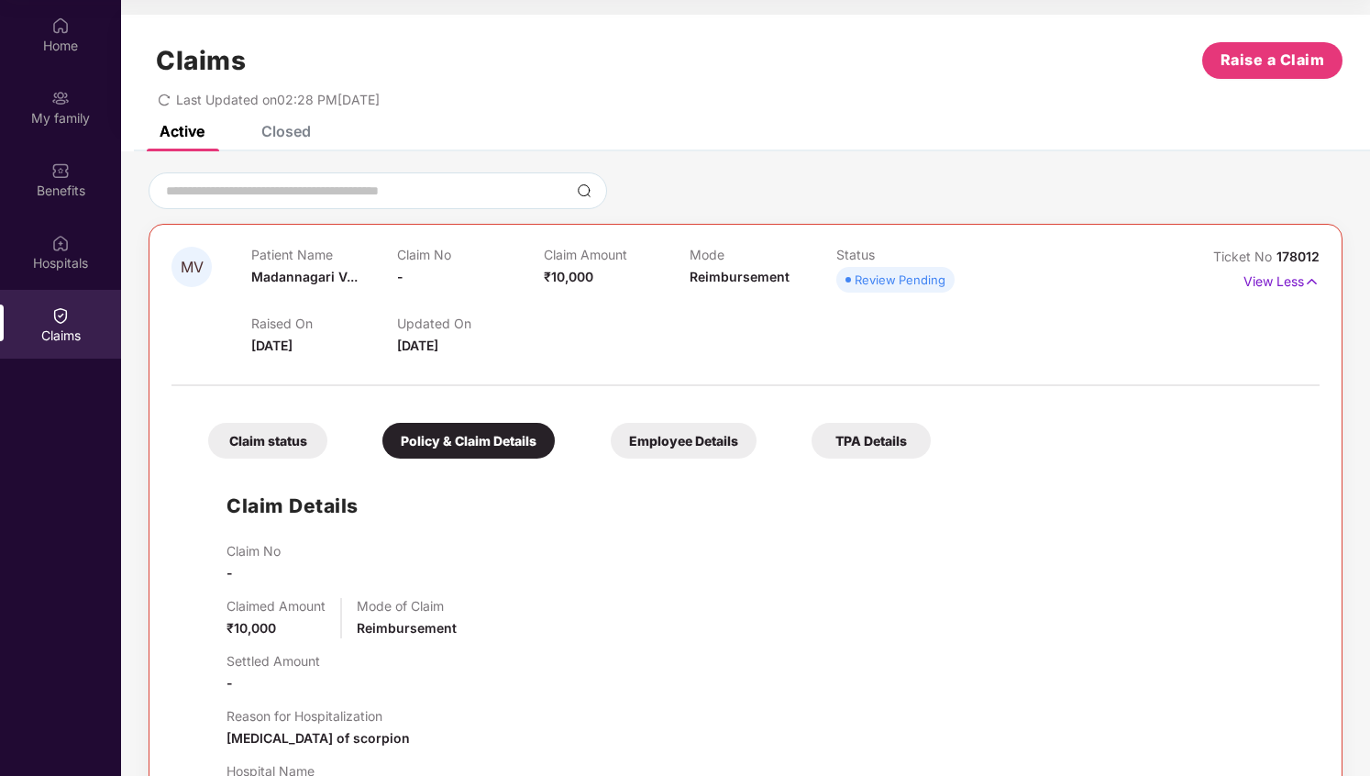
click at [1280, 292] on div "View Less" at bounding box center [1281, 281] width 76 height 29
click at [1280, 282] on p "View Less" at bounding box center [1281, 279] width 76 height 25
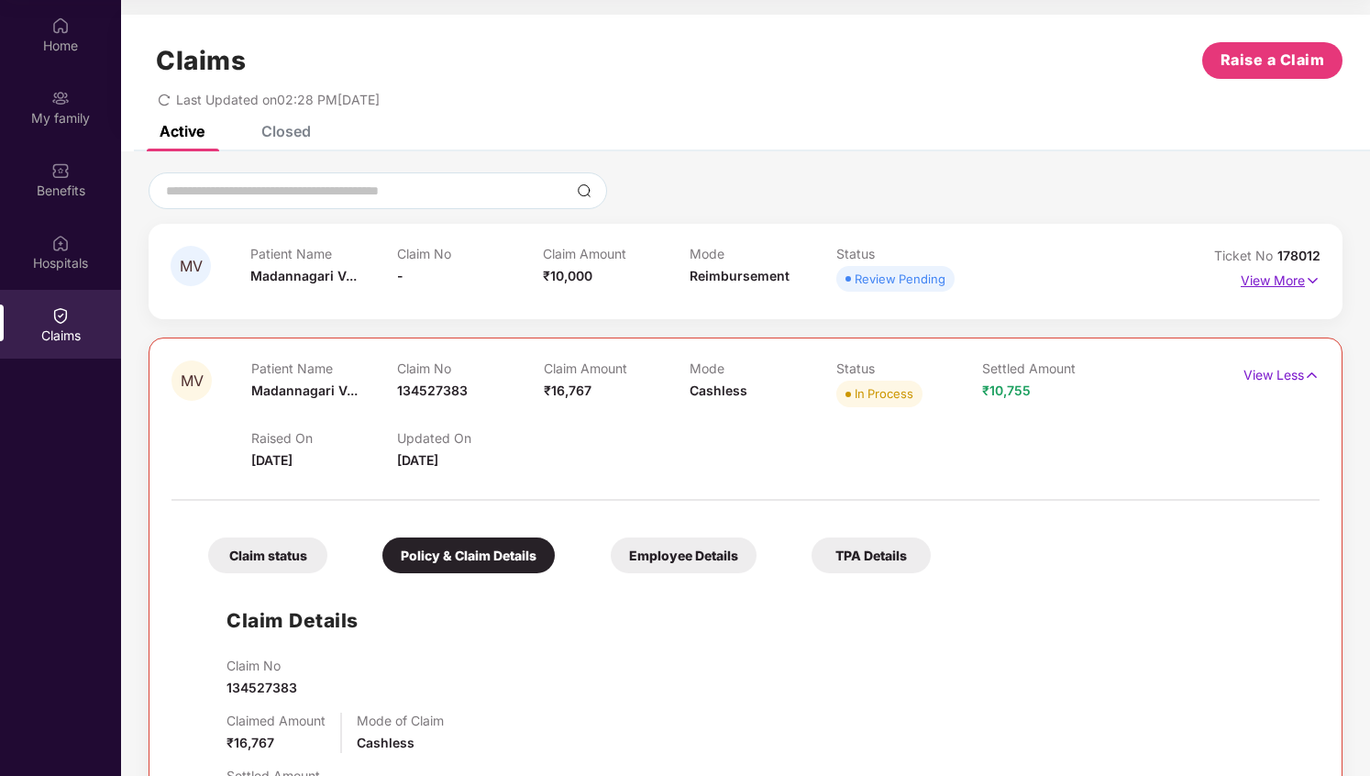
click at [1280, 282] on p "View More" at bounding box center [1280, 278] width 80 height 25
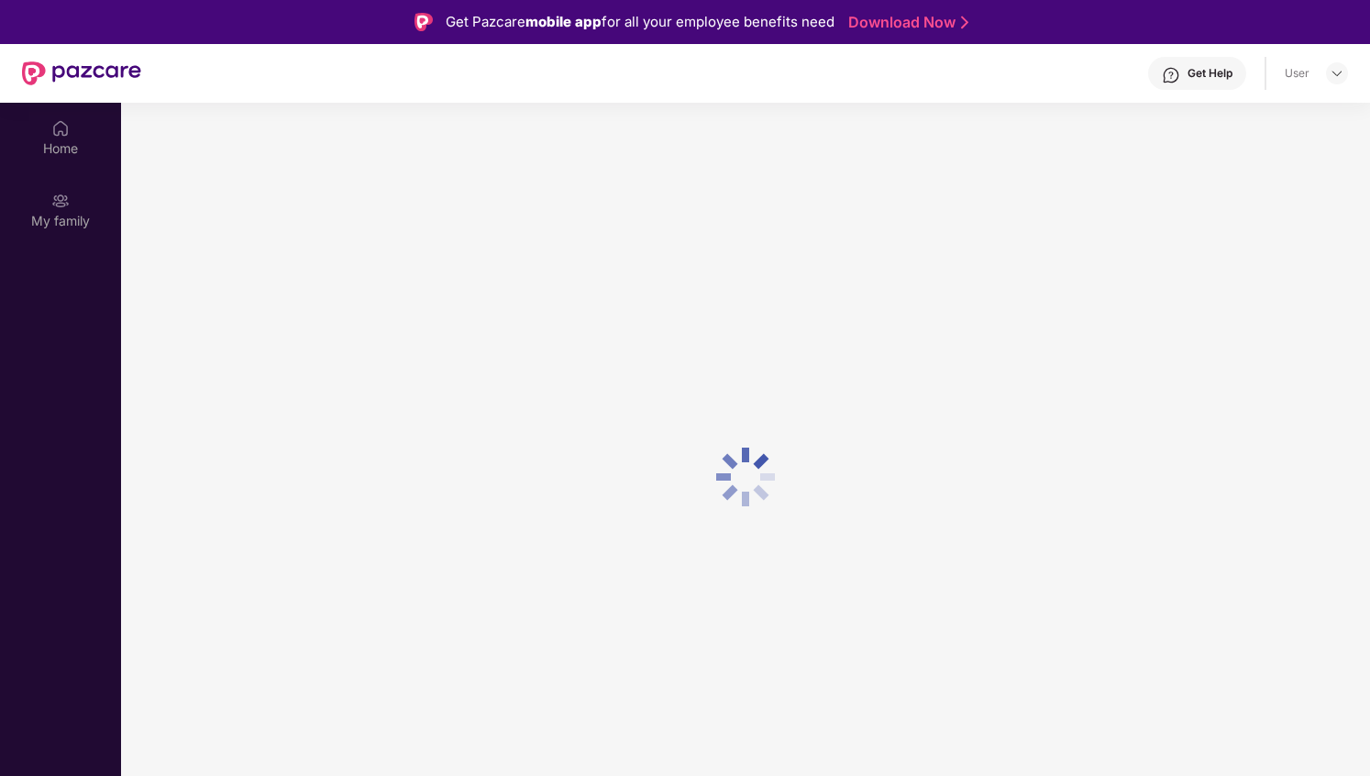
scroll to position [103, 0]
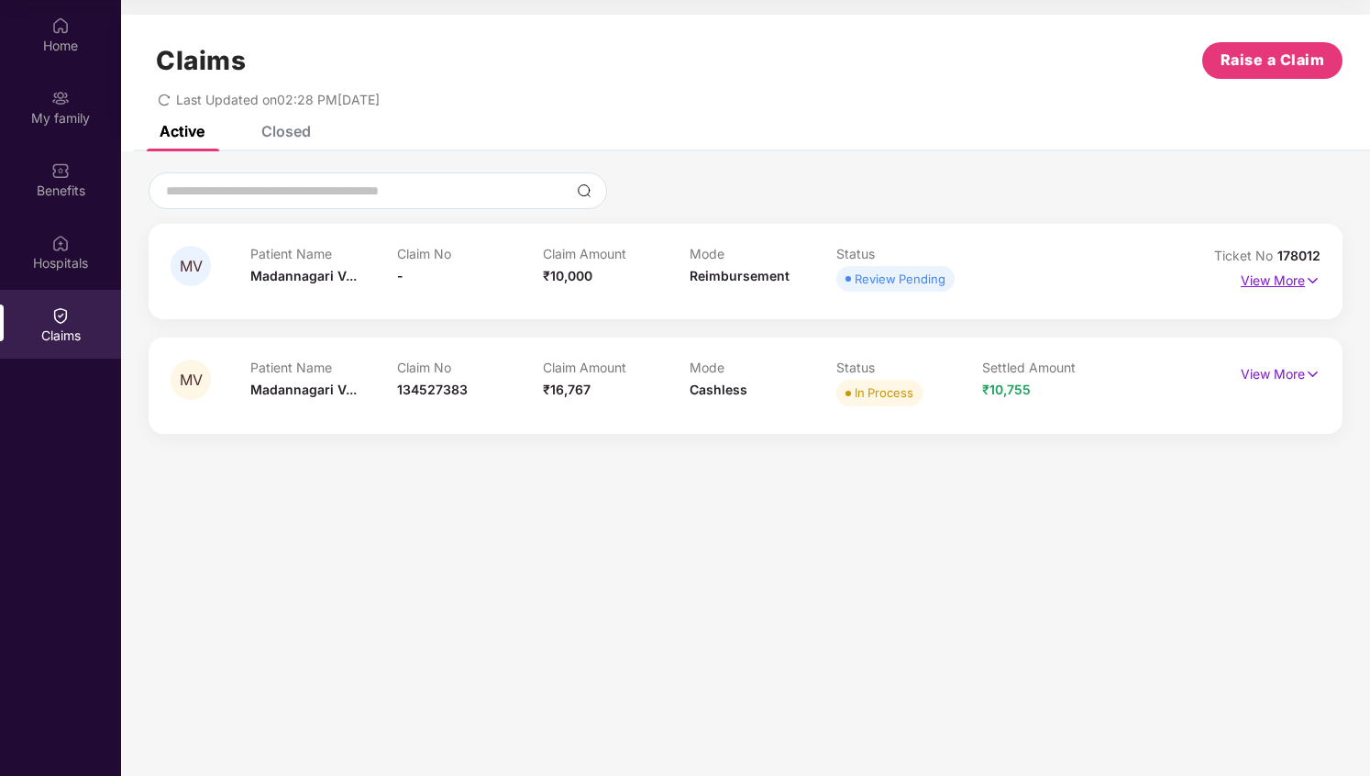
click at [1282, 281] on p "View More" at bounding box center [1280, 278] width 80 height 25
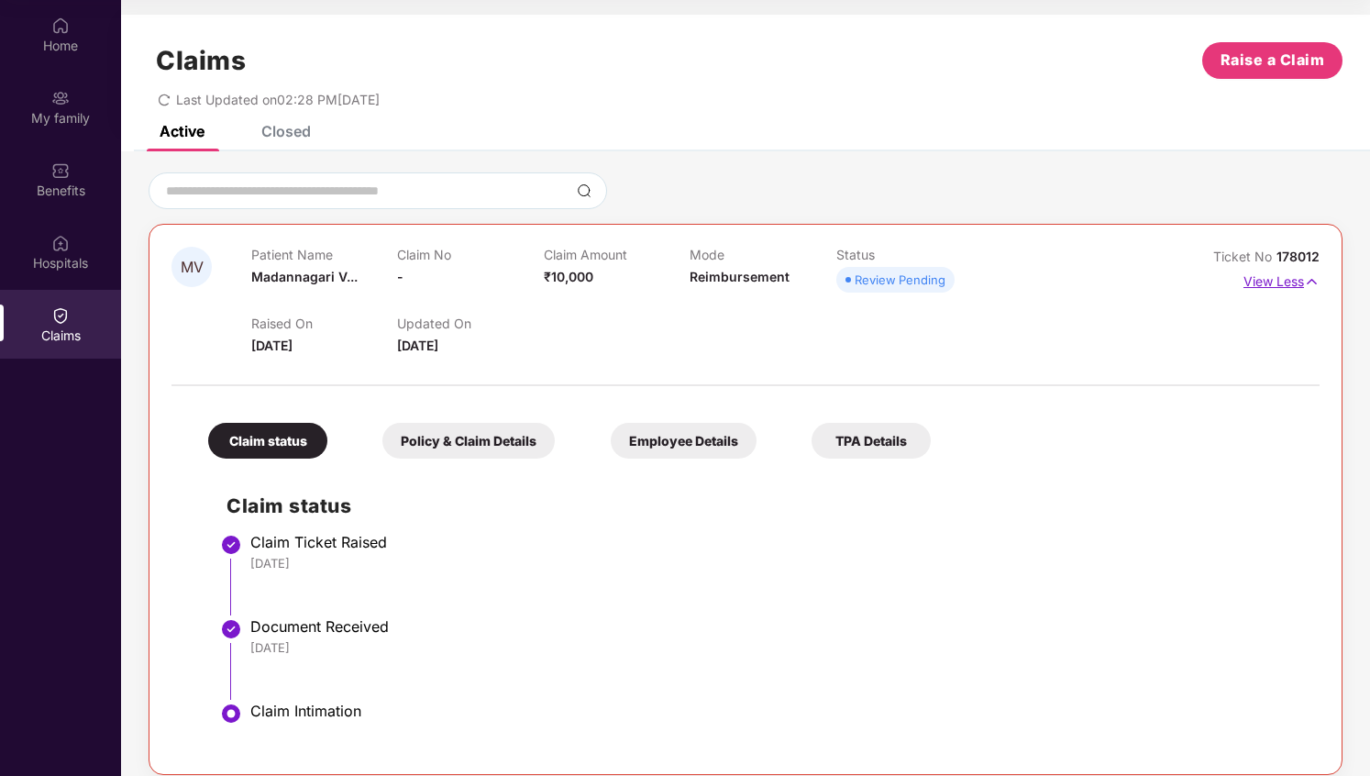
click at [1282, 281] on p "View Less" at bounding box center [1281, 279] width 76 height 25
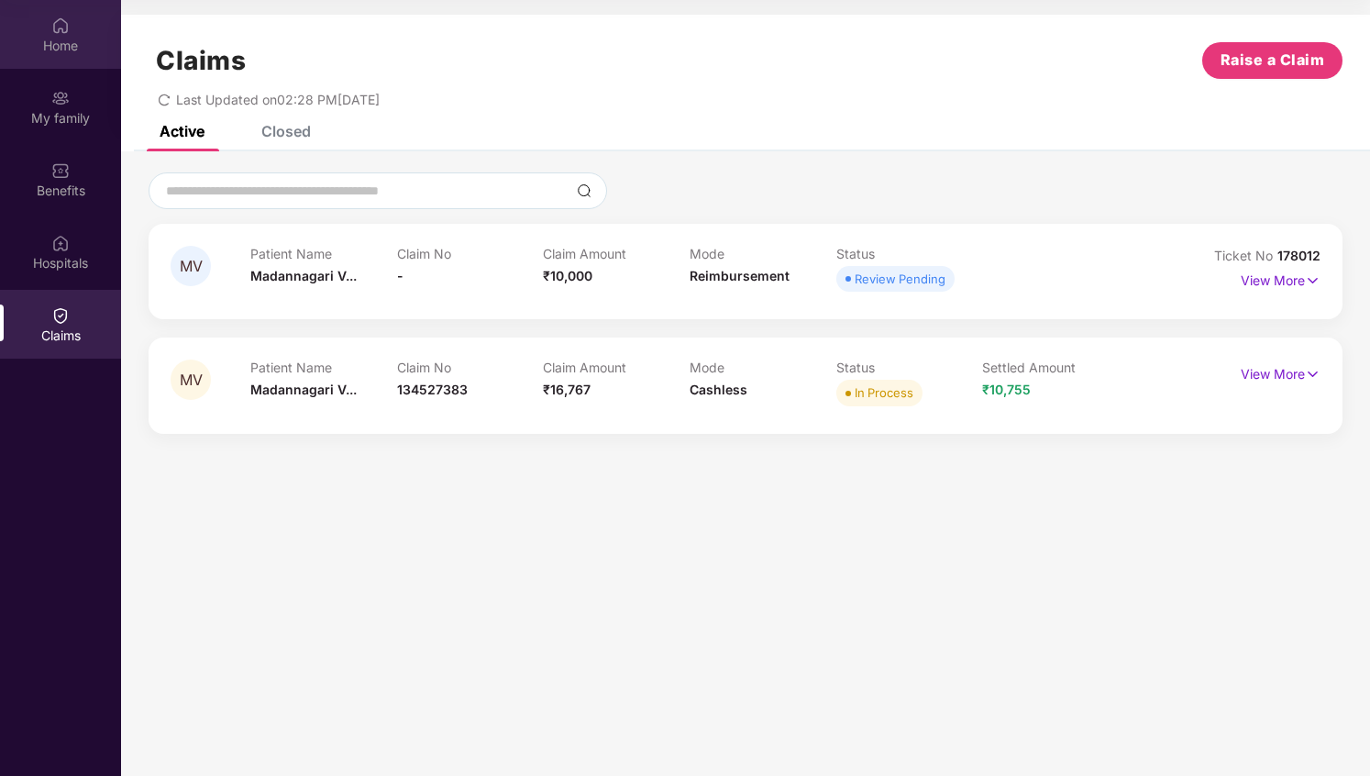
click at [59, 39] on div "Home" at bounding box center [60, 46] width 121 height 18
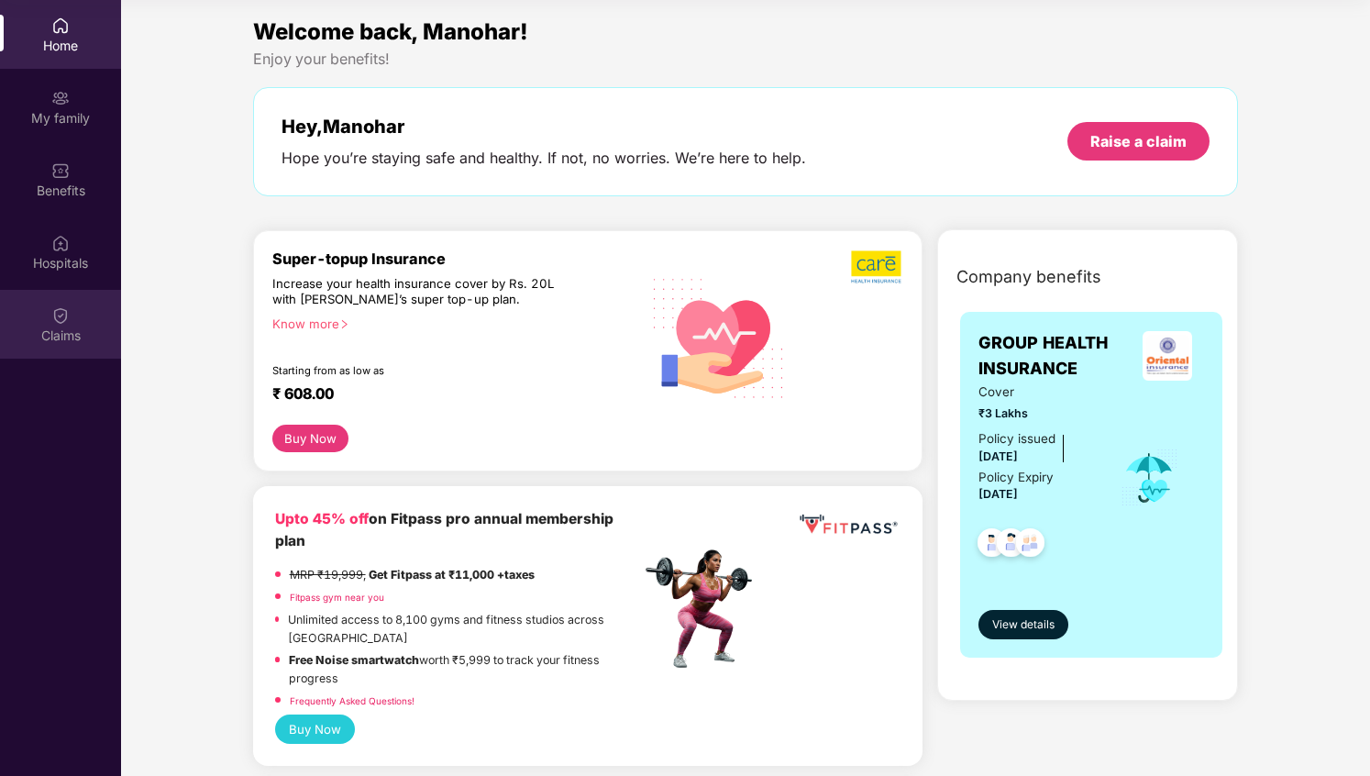
click at [76, 314] on div "Claims" at bounding box center [60, 324] width 121 height 69
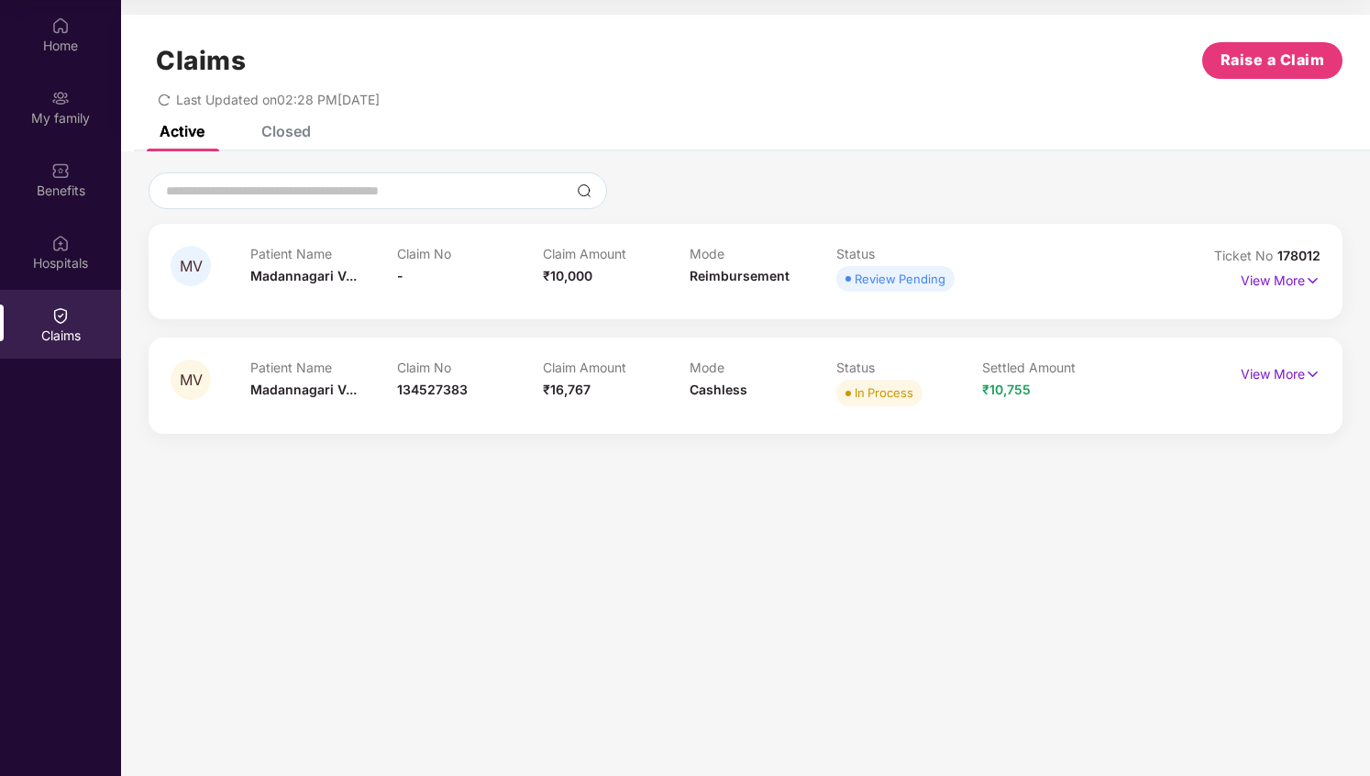
click at [282, 119] on div "Claims Raise a Claim Last Updated on 02:28 PM[DATE]" at bounding box center [745, 70] width 1249 height 111
click at [281, 127] on div "Closed" at bounding box center [286, 131] width 50 height 18
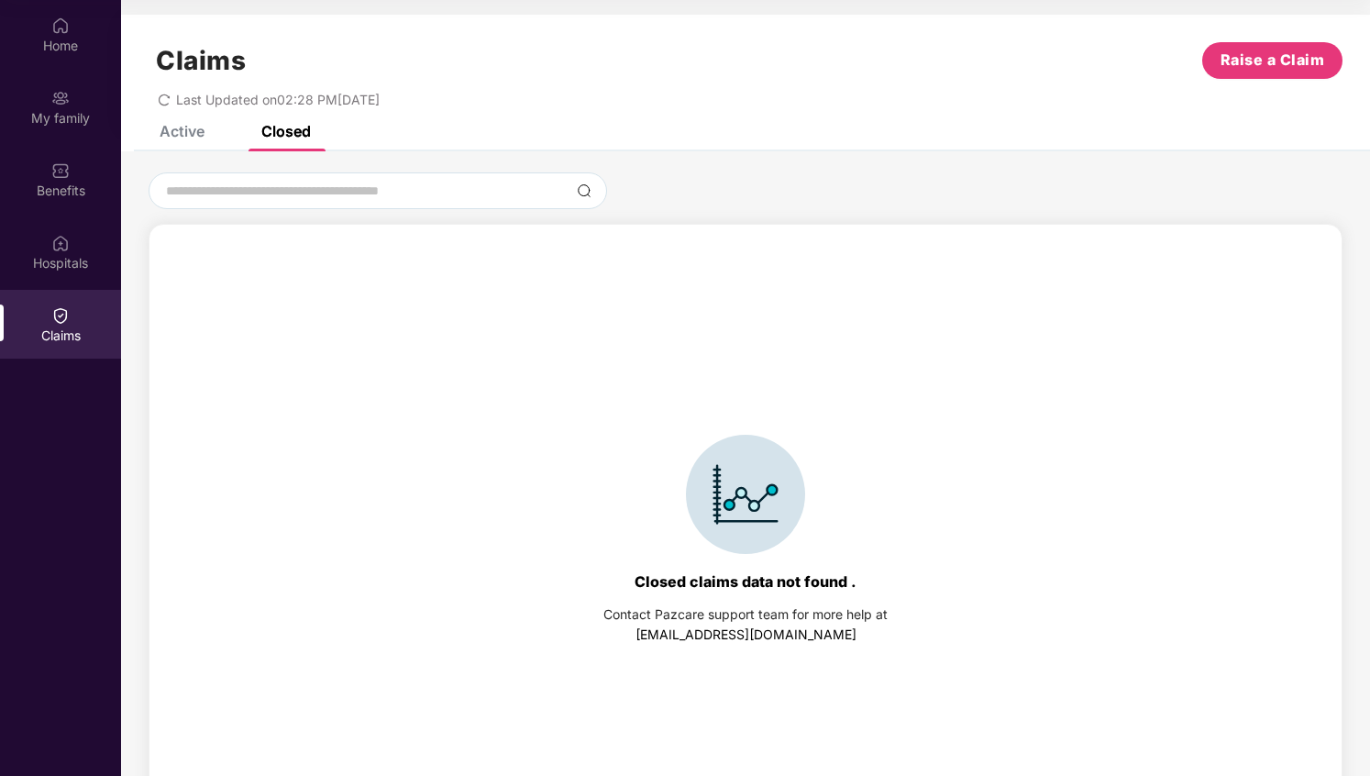
click at [200, 134] on div "Active" at bounding box center [182, 131] width 45 height 18
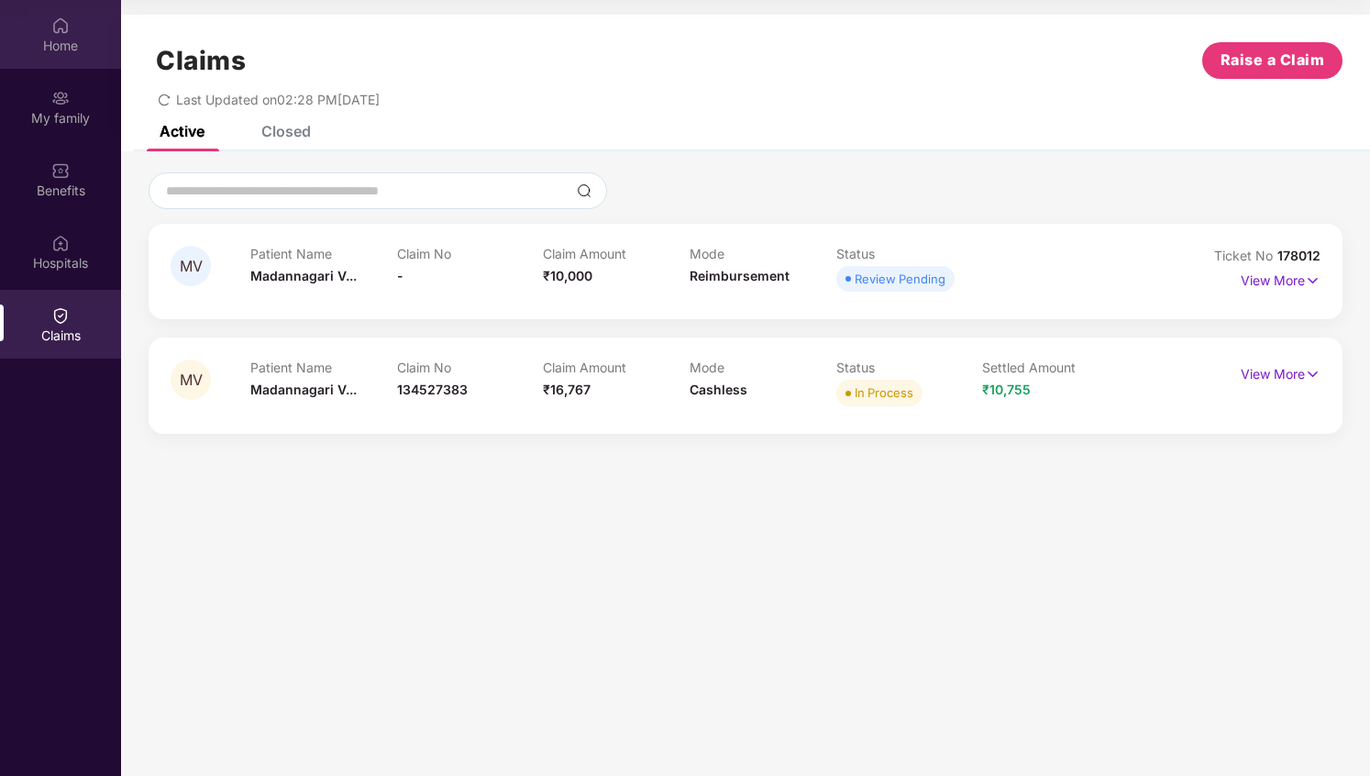
click at [70, 57] on div "Home" at bounding box center [60, 34] width 121 height 69
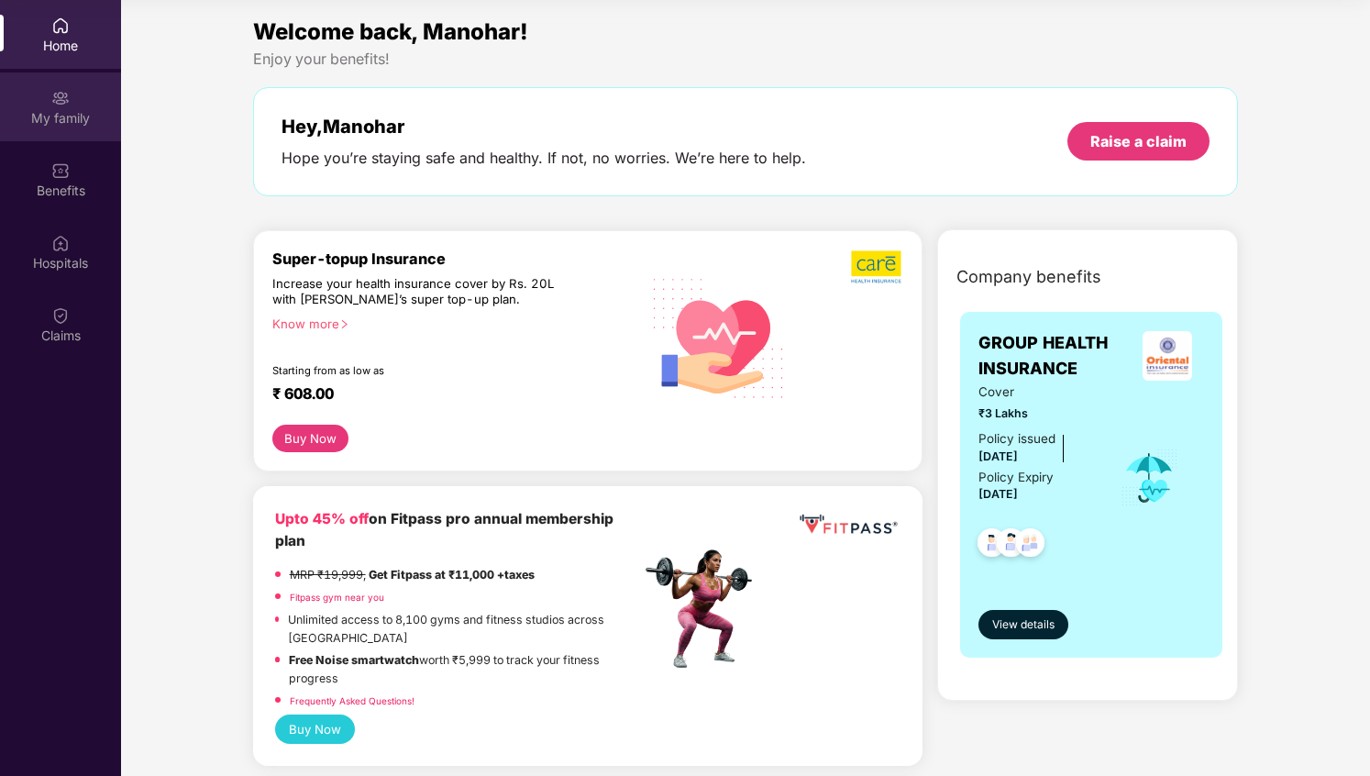
click at [61, 110] on div "My family" at bounding box center [60, 118] width 121 height 18
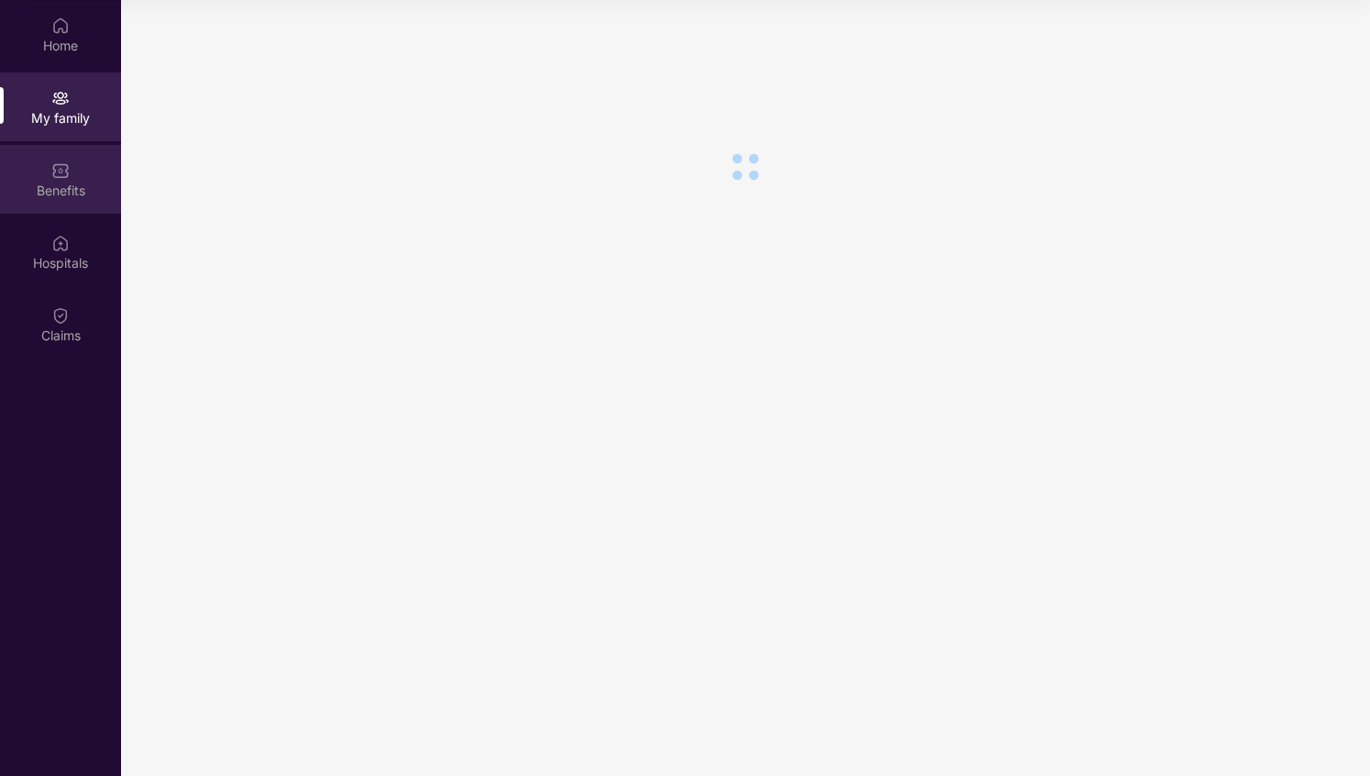
click at [64, 188] on div "Benefits" at bounding box center [60, 191] width 121 height 18
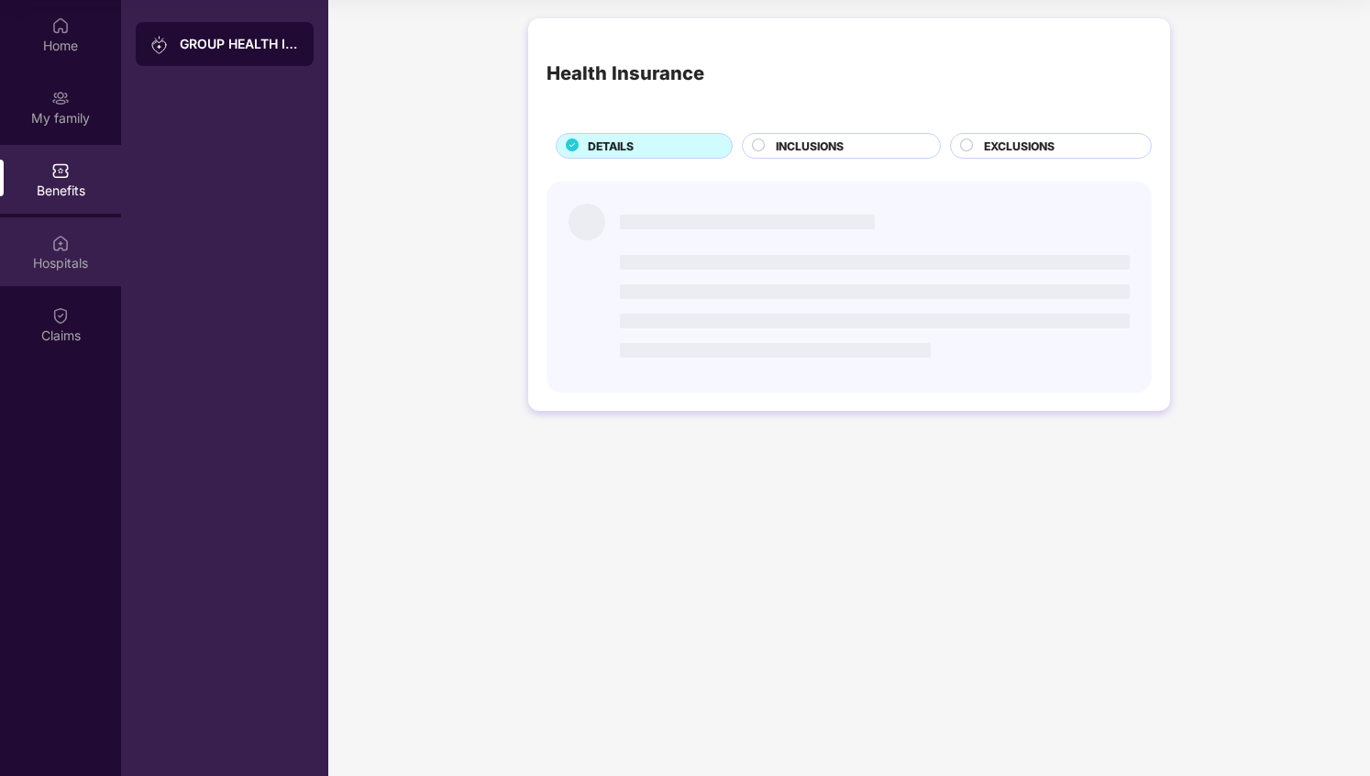
click at [71, 270] on div "Hospitals" at bounding box center [60, 263] width 121 height 18
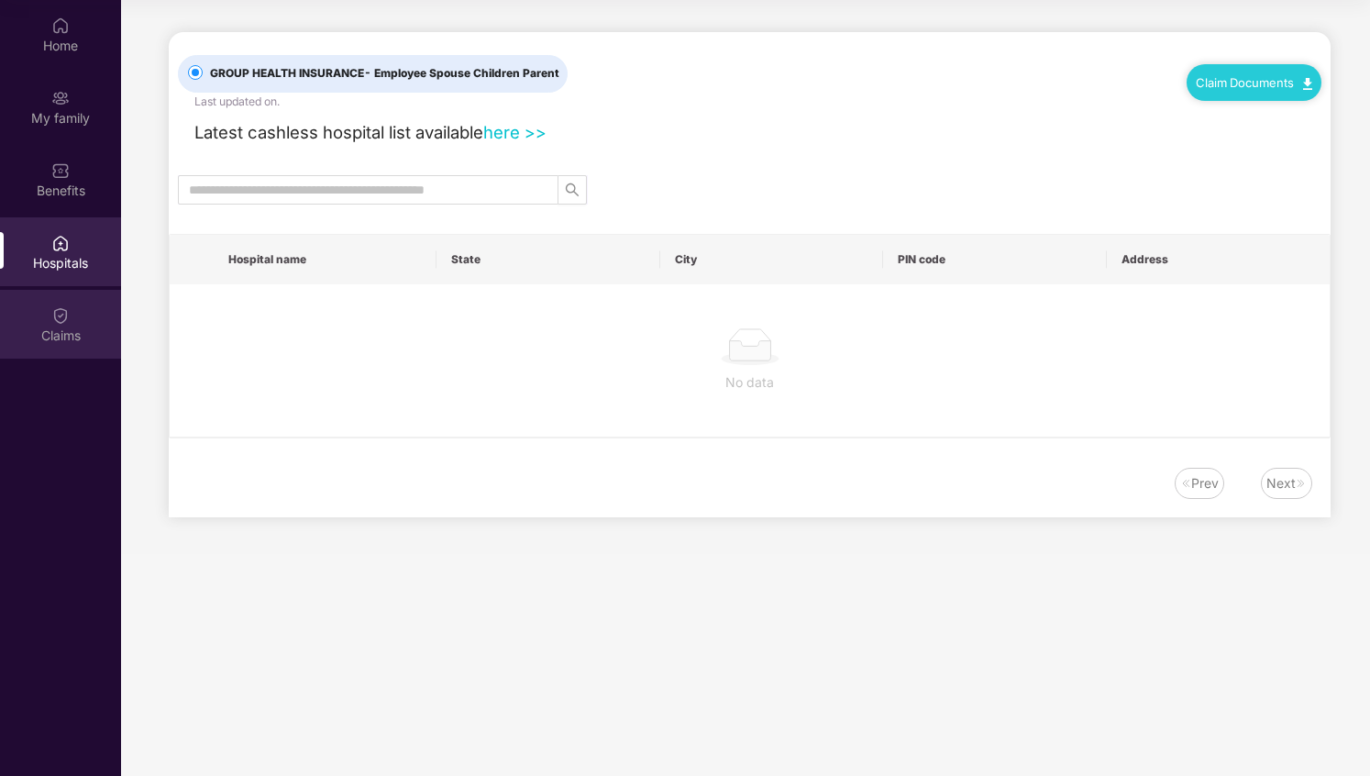
click at [75, 322] on div "Claims" at bounding box center [60, 324] width 121 height 69
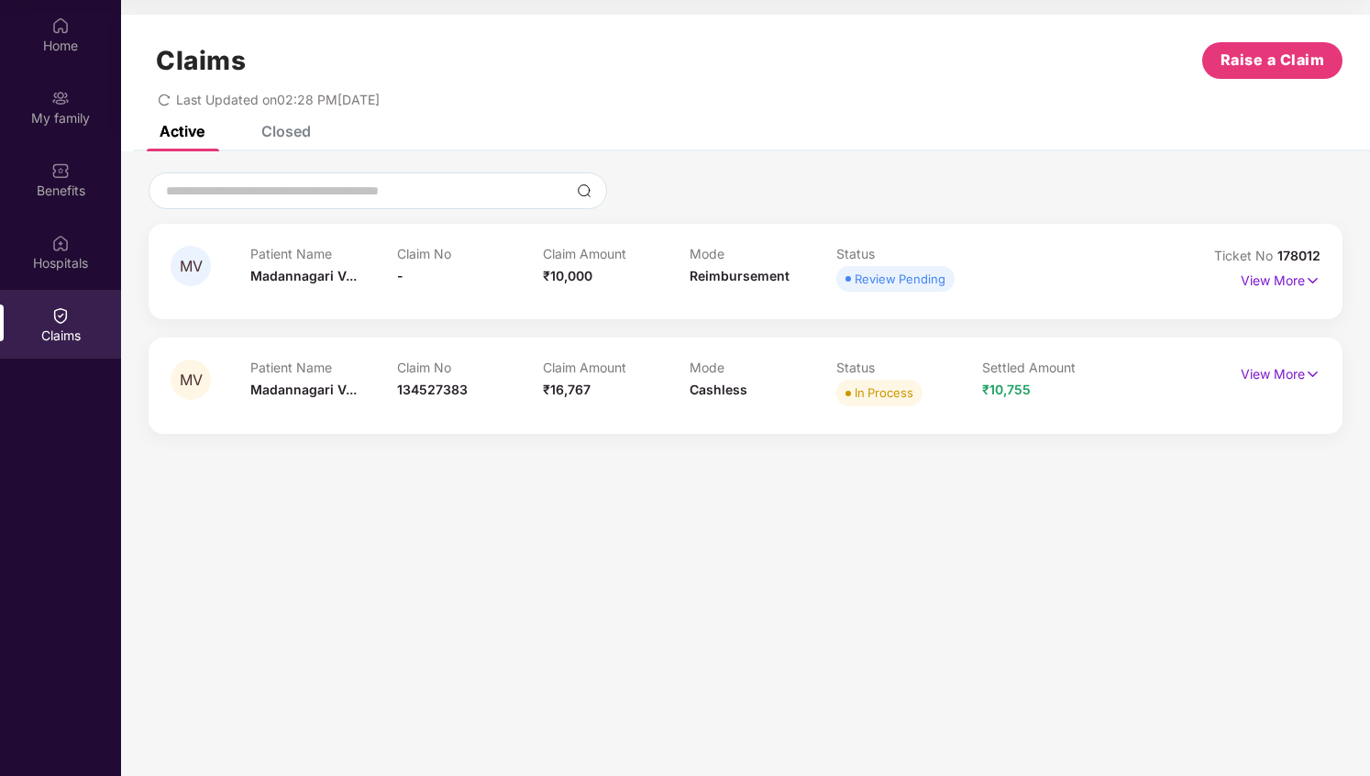
click at [1295, 258] on span "178012" at bounding box center [1298, 256] width 43 height 16
click at [1302, 258] on span "178012" at bounding box center [1298, 256] width 43 height 16
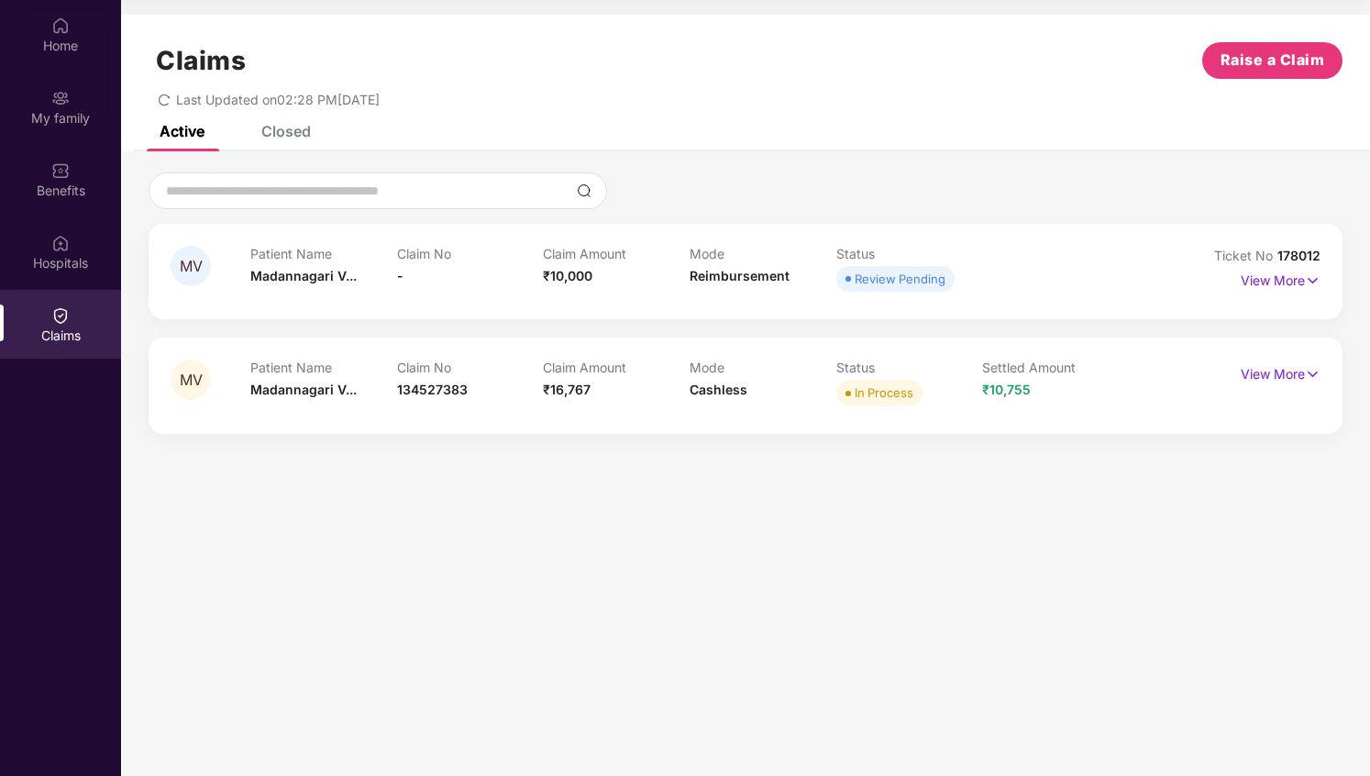
click at [1302, 258] on span "178012" at bounding box center [1298, 256] width 43 height 16
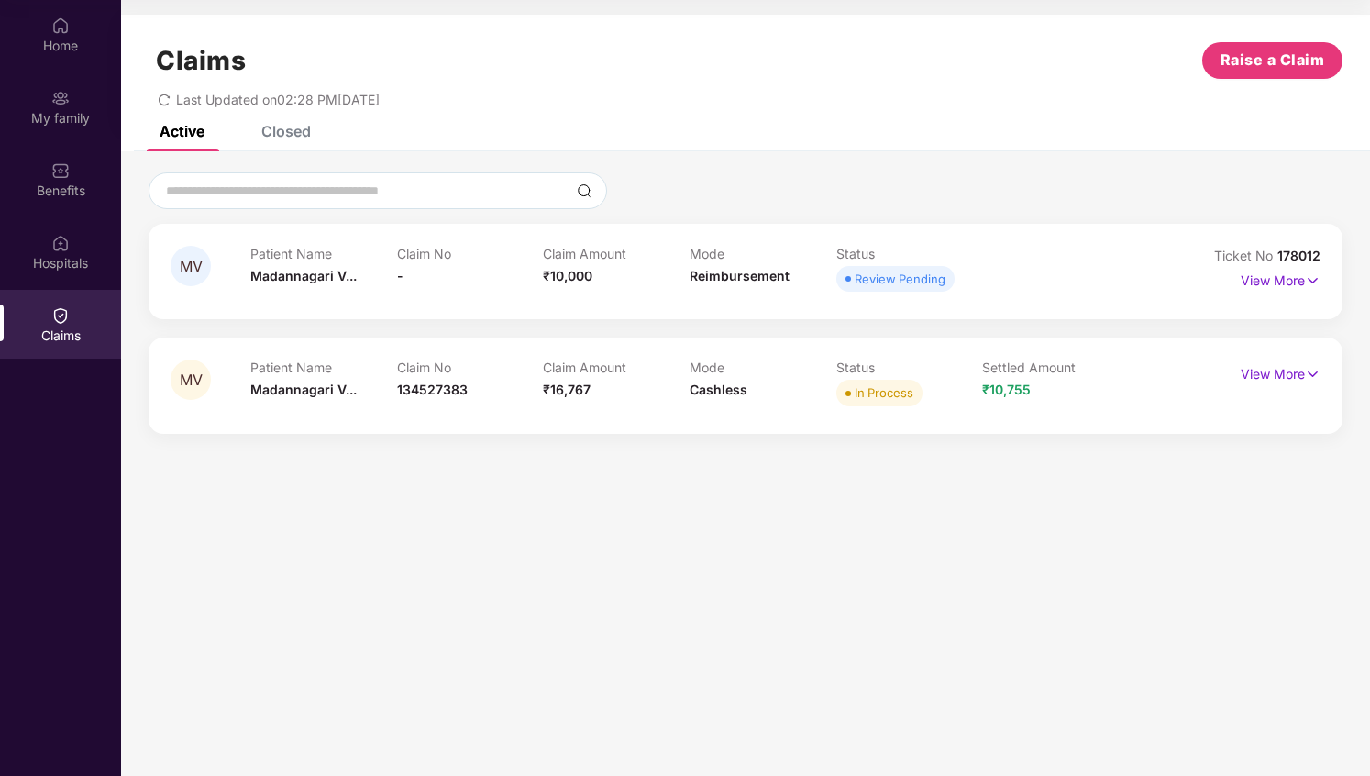
click at [1302, 258] on span "178012" at bounding box center [1298, 256] width 43 height 16
drag, startPoint x: 1214, startPoint y: 258, endPoint x: 1331, endPoint y: 261, distance: 117.4
click at [1331, 261] on div "MV Patient Name [PERSON_NAME] Claim No - Claim Amount ₹10,000 Mode Reimbursemen…" at bounding box center [746, 271] width 1194 height 95
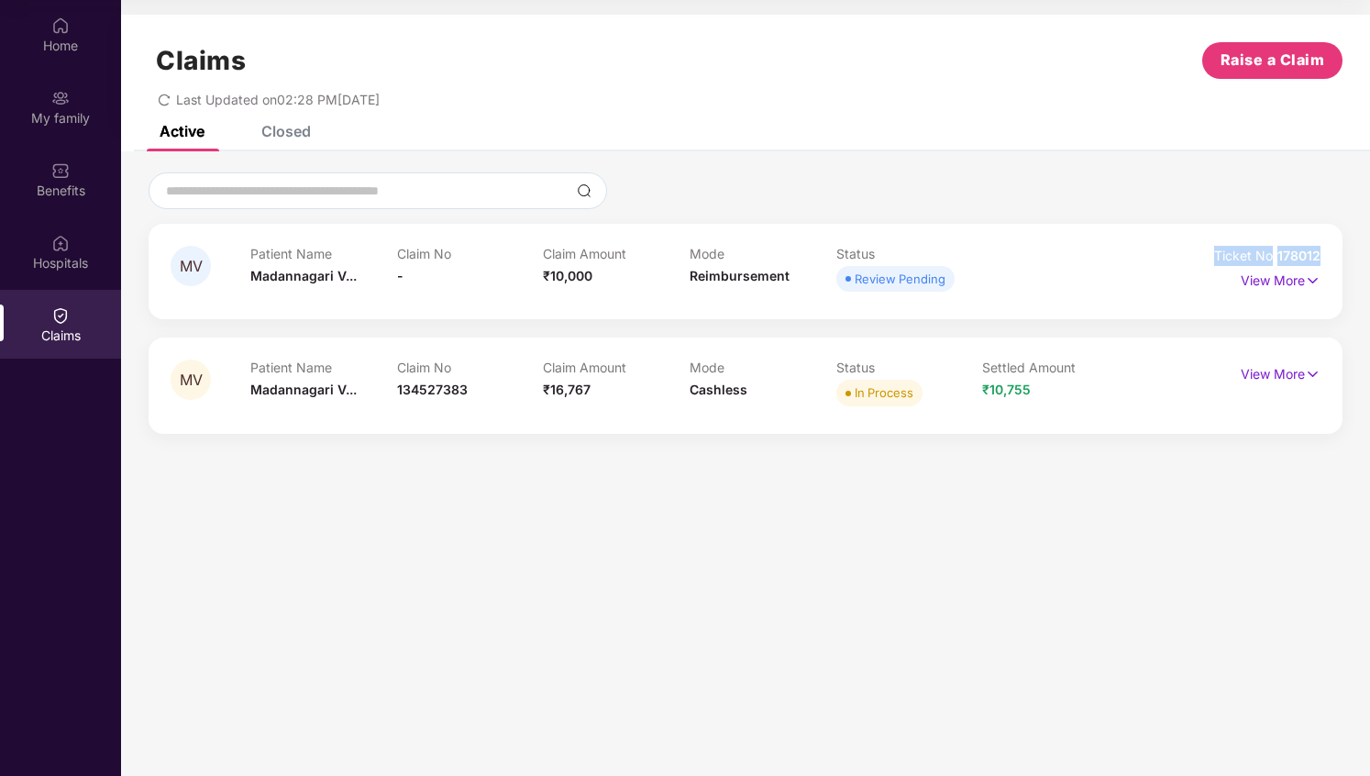
click at [1331, 261] on div "MV Patient Name [PERSON_NAME] Claim No - Claim Amount ₹10,000 Mode Reimbursemen…" at bounding box center [746, 271] width 1194 height 95
drag, startPoint x: 1331, startPoint y: 261, endPoint x: 1231, endPoint y: 259, distance: 100.0
click at [1231, 259] on div "MV Patient Name [PERSON_NAME] Claim No - Claim Amount ₹10,000 Mode Reimbursemen…" at bounding box center [746, 271] width 1194 height 95
click at [1231, 259] on span "Ticket No" at bounding box center [1245, 256] width 63 height 16
drag, startPoint x: 1231, startPoint y: 259, endPoint x: 1295, endPoint y: 267, distance: 64.7
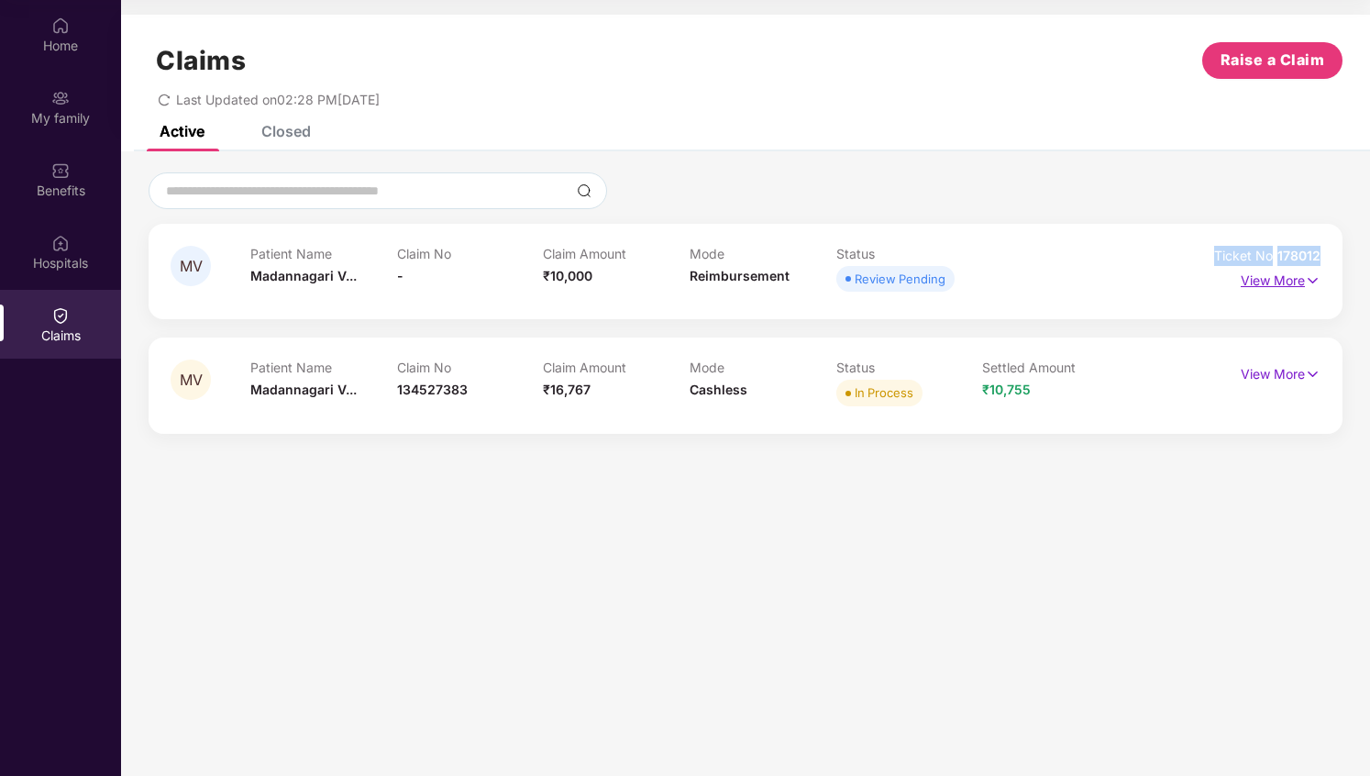
click at [1294, 259] on div "Ticket No 178012" at bounding box center [1267, 256] width 106 height 20
click at [1295, 267] on p "View More" at bounding box center [1280, 278] width 80 height 25
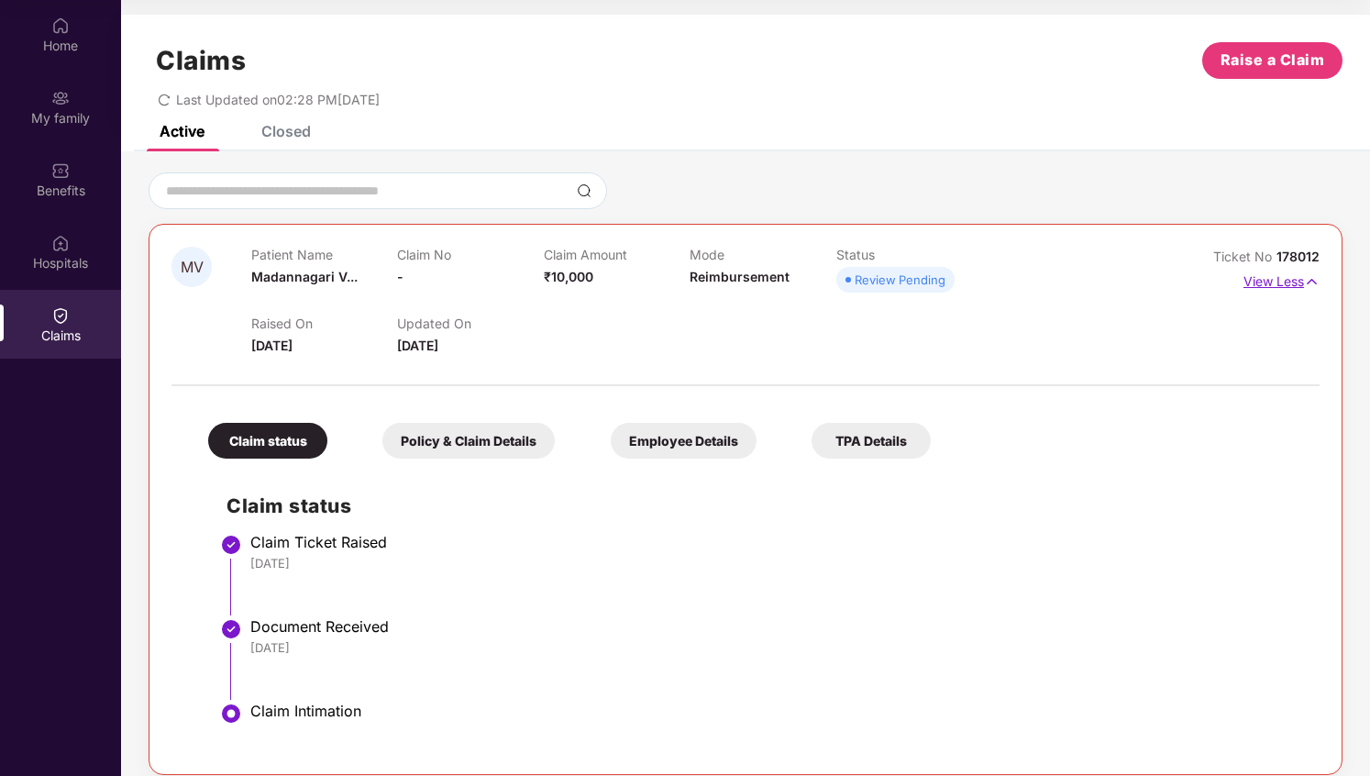
click at [1298, 278] on p "View Less" at bounding box center [1281, 279] width 76 height 25
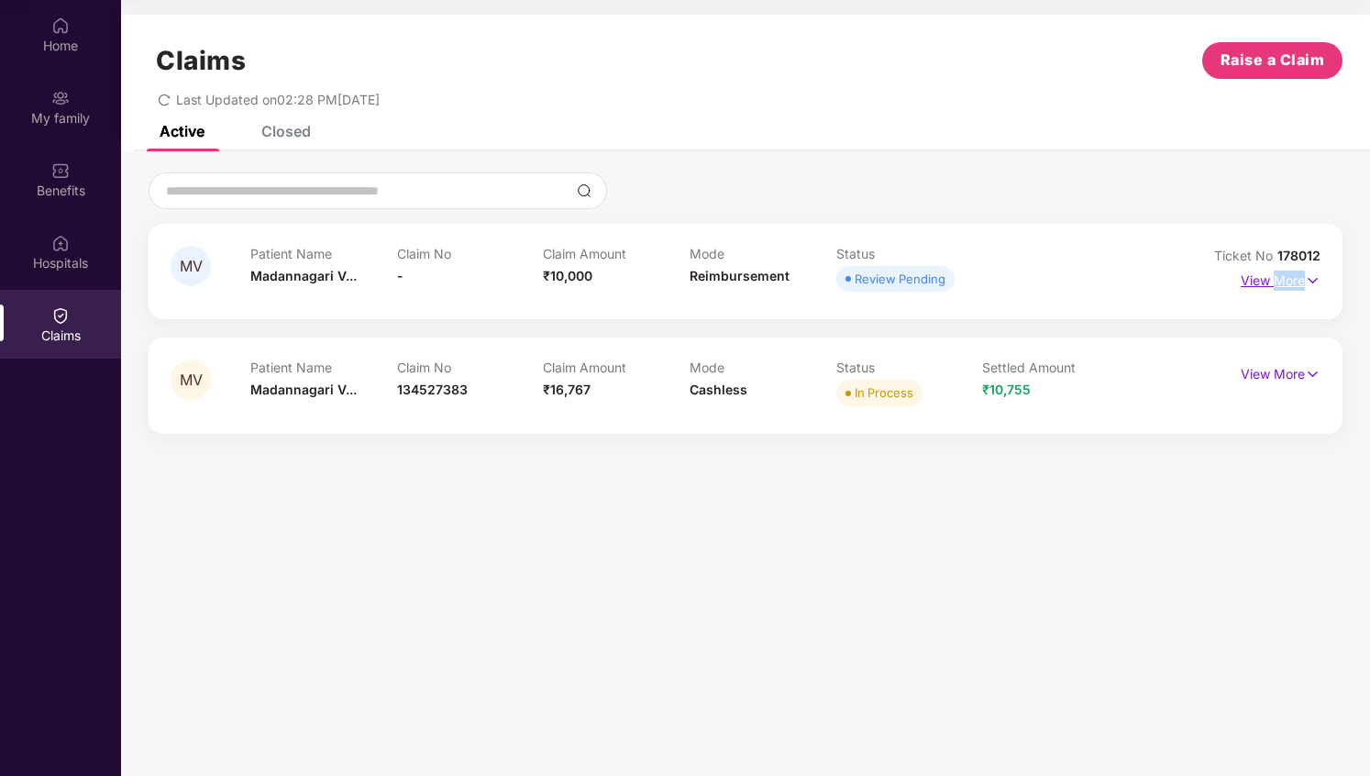
click at [1298, 278] on p "View More" at bounding box center [1280, 278] width 80 height 25
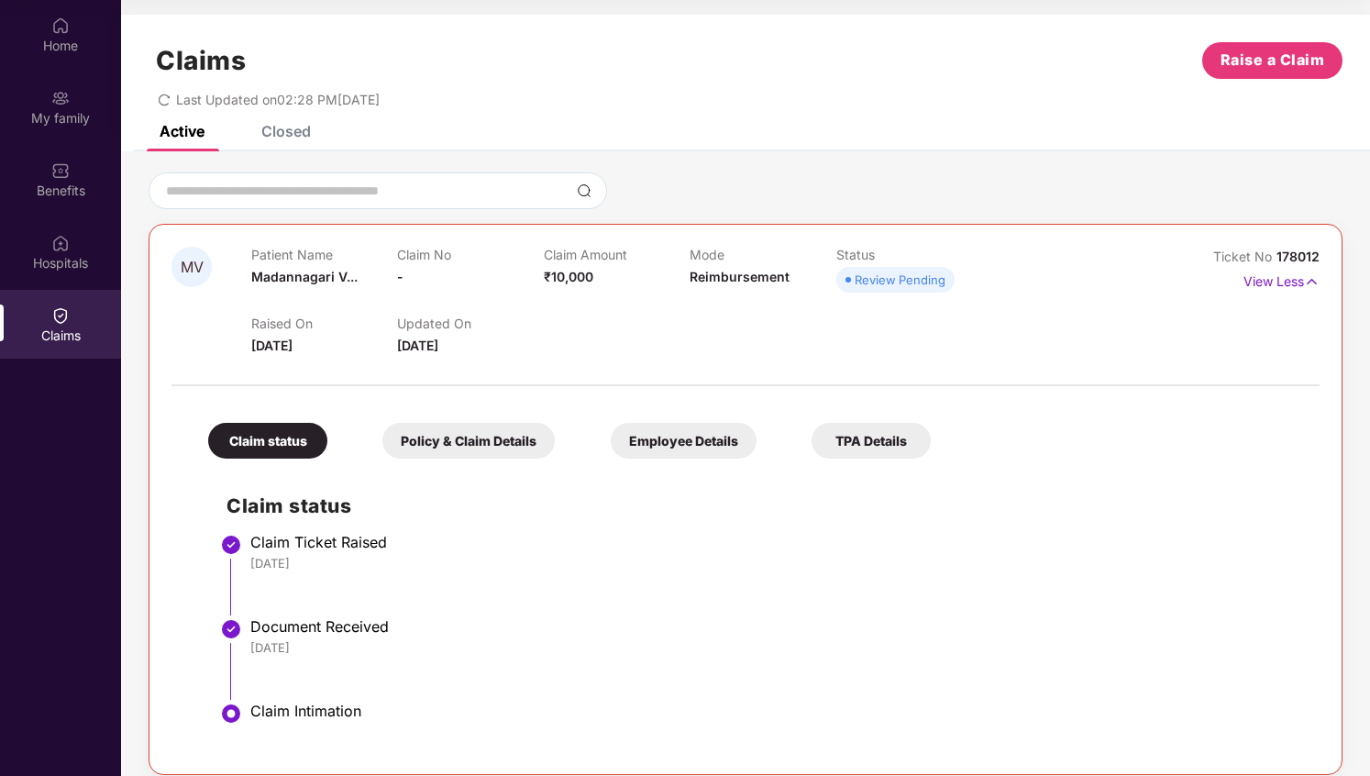
click at [520, 440] on div "Policy & Claim Details" at bounding box center [468, 441] width 172 height 36
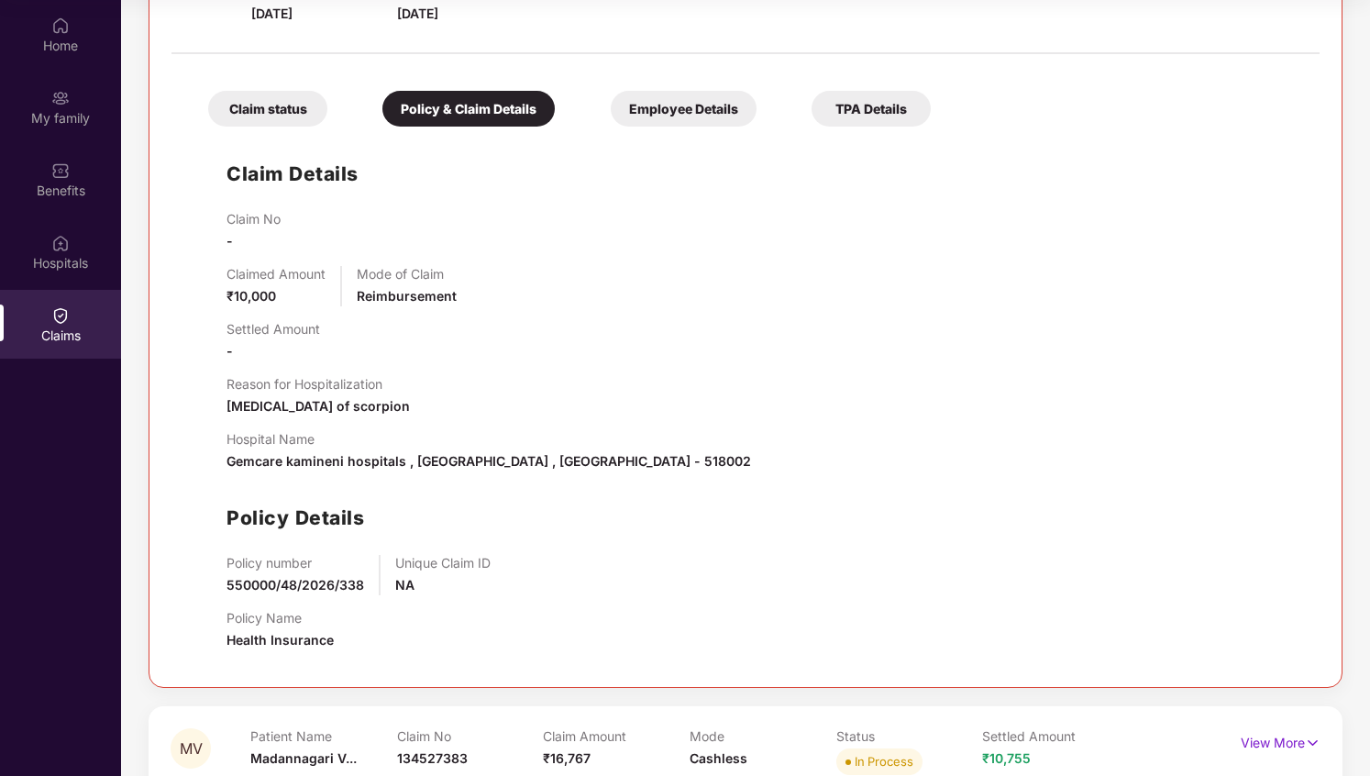
scroll to position [377, 0]
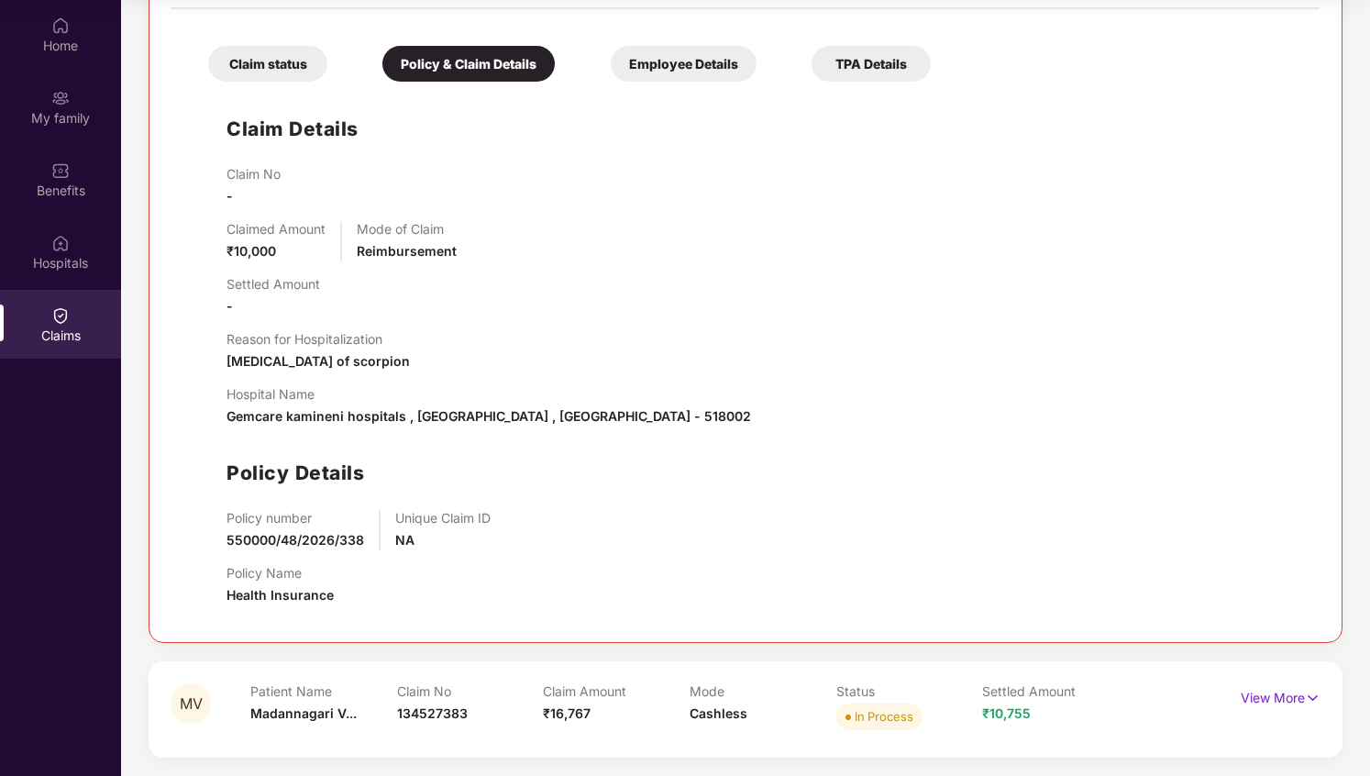
click at [496, 417] on span "Gemcare kamineni hospitals , [GEOGRAPHIC_DATA] , [GEOGRAPHIC_DATA] - 518002" at bounding box center [488, 416] width 524 height 16
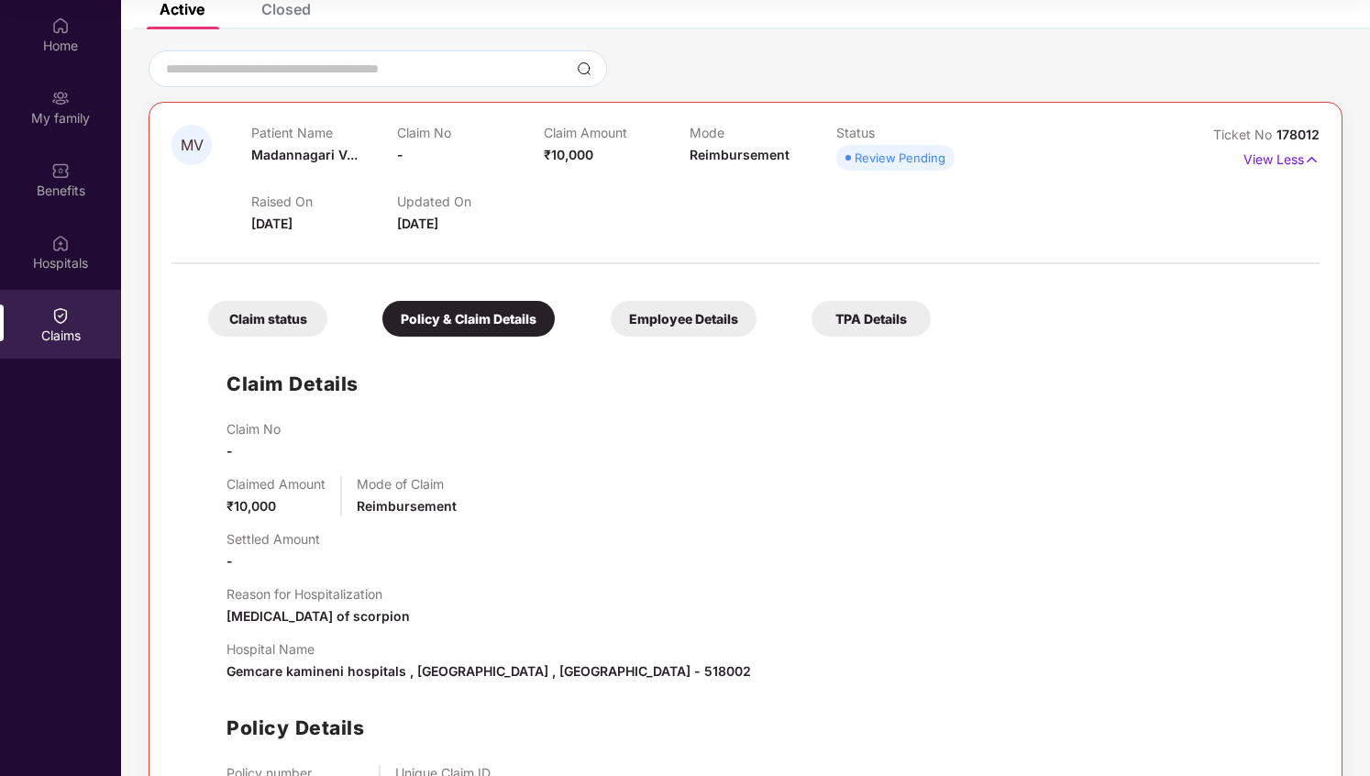
scroll to position [68, 0]
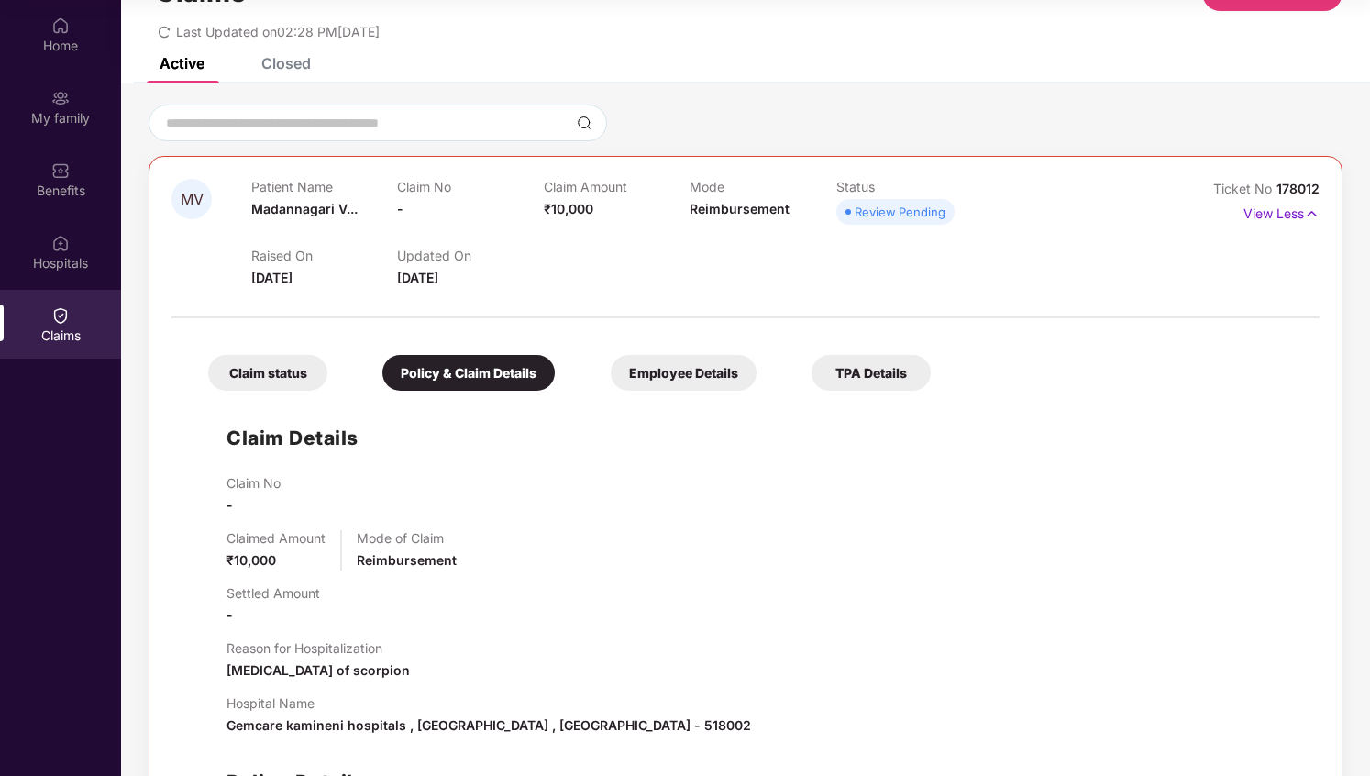
click at [688, 371] on div "Employee Details" at bounding box center [684, 373] width 146 height 36
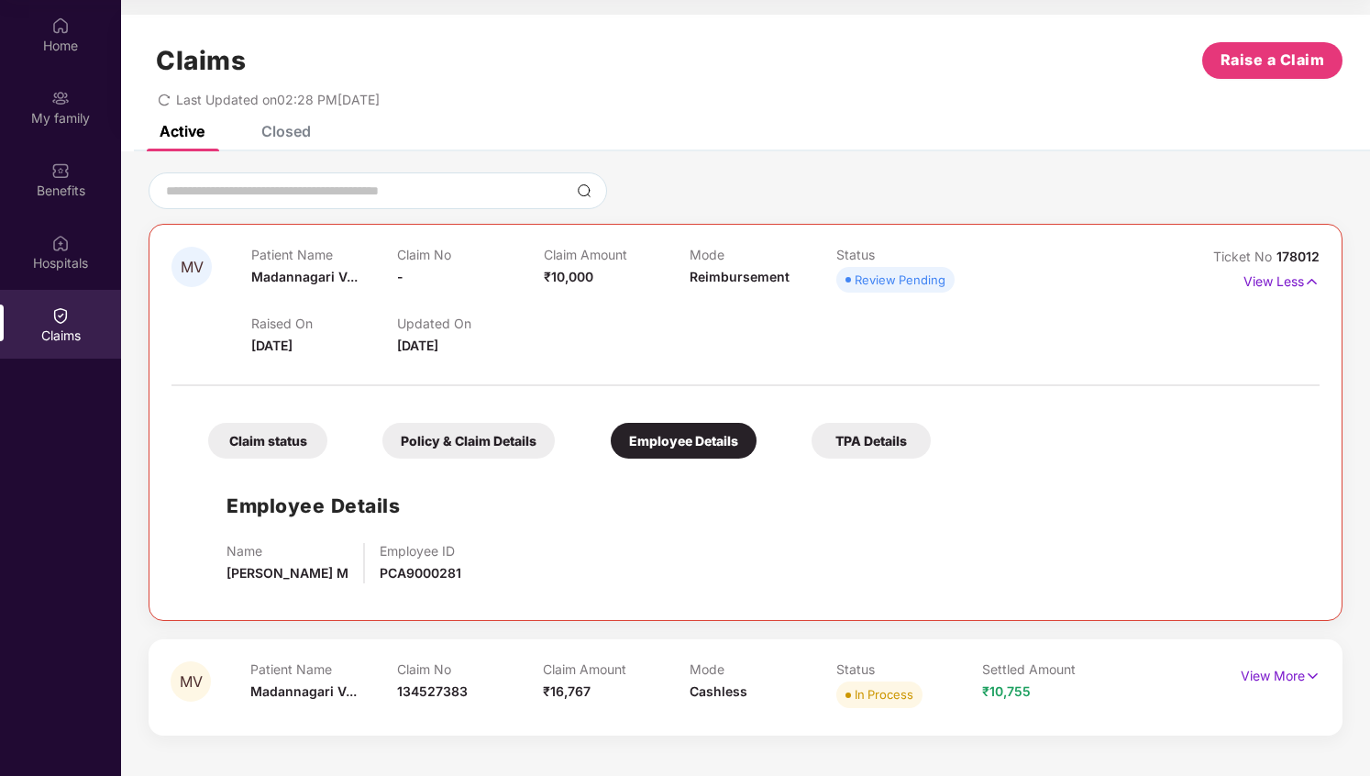
click at [886, 448] on div "TPA Details" at bounding box center [870, 441] width 119 height 36
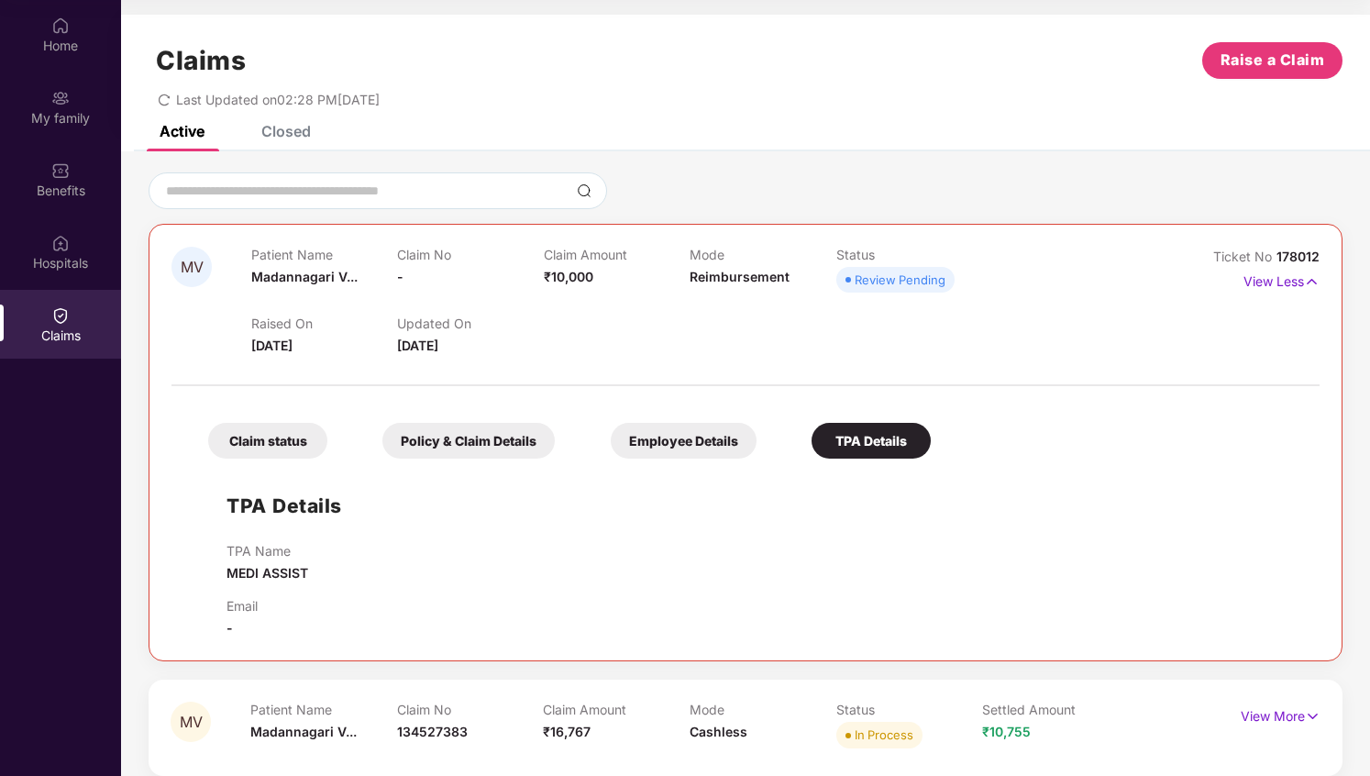
click at [283, 433] on div "Claim status" at bounding box center [267, 441] width 119 height 36
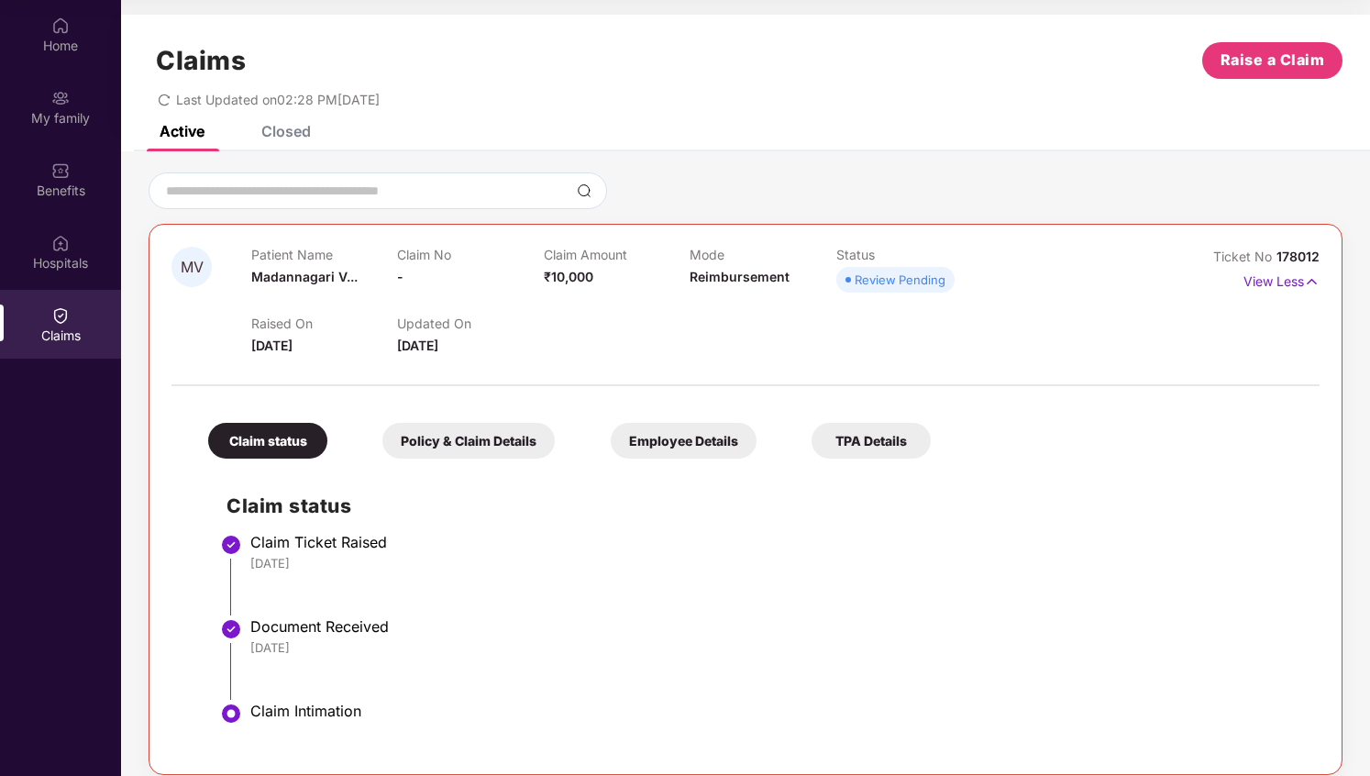
click at [431, 425] on div "Policy & Claim Details" at bounding box center [468, 441] width 172 height 36
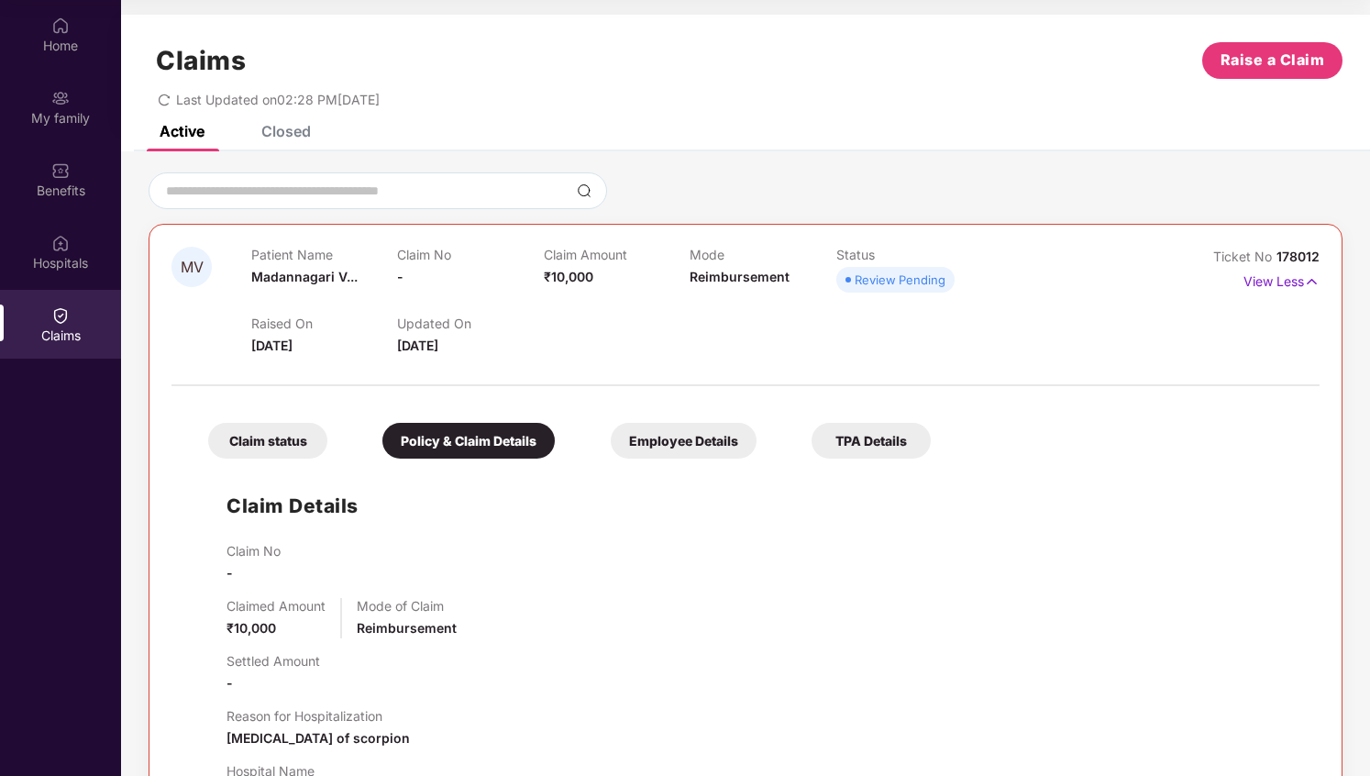
click at [286, 447] on div "Claim status" at bounding box center [267, 441] width 119 height 36
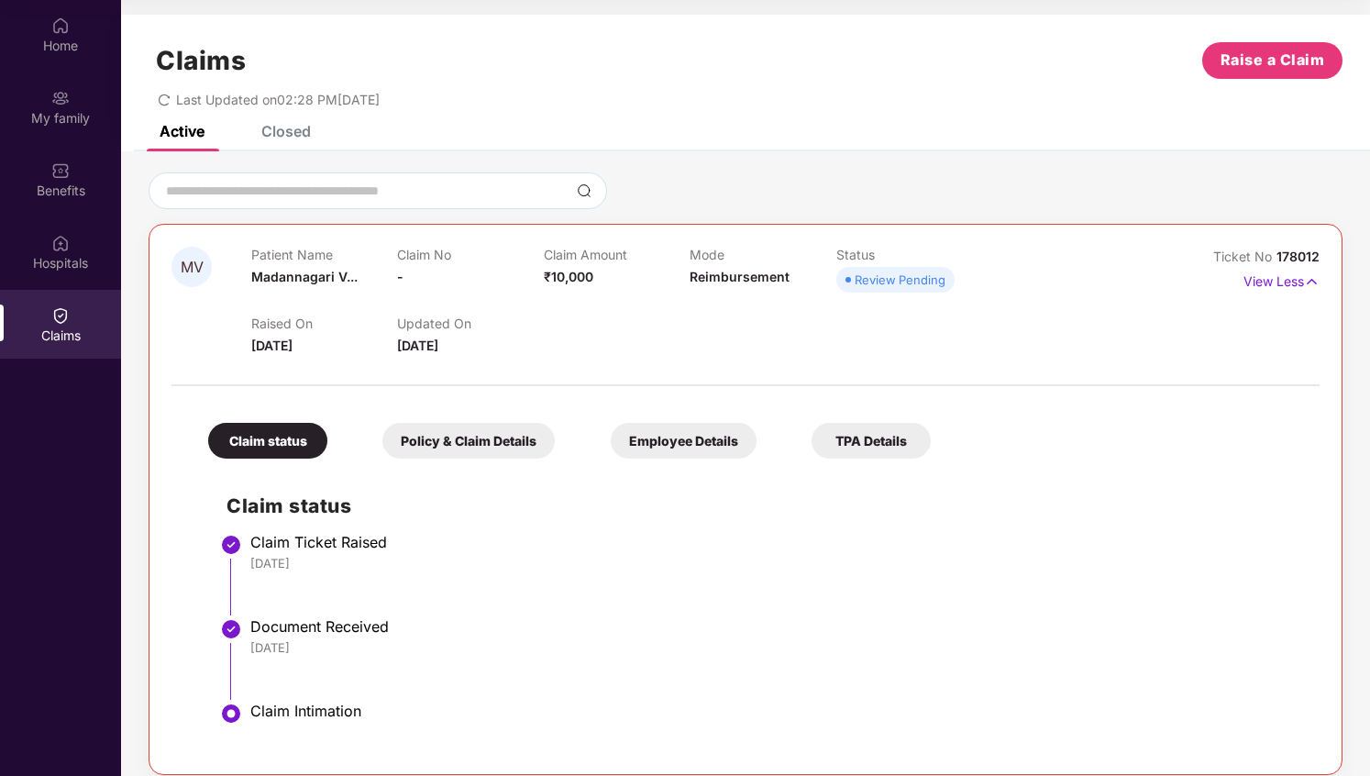
click at [1178, 130] on div "Active Closed" at bounding box center [745, 139] width 1249 height 26
